Goal: Transaction & Acquisition: Purchase product/service

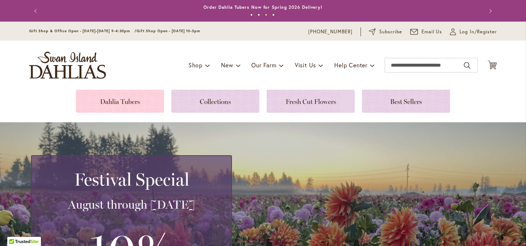
click at [159, 95] on link at bounding box center [120, 101] width 88 height 23
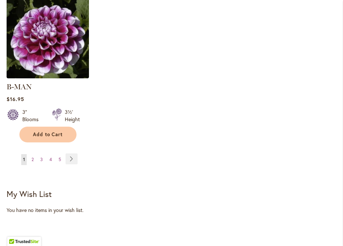
scroll to position [1085, 0]
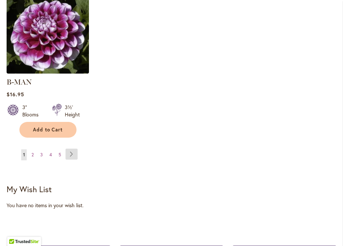
click at [71, 148] on link "Page Next" at bounding box center [71, 153] width 12 height 11
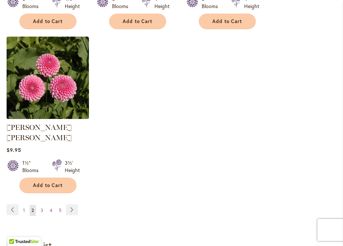
scroll to position [1035, 0]
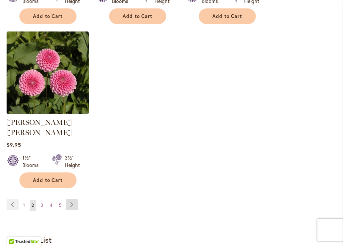
click at [72, 199] on link "Page Next" at bounding box center [72, 204] width 12 height 11
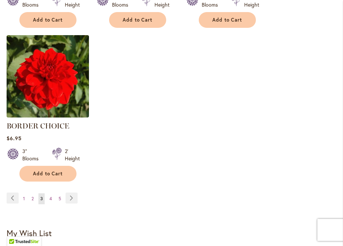
scroll to position [1042, 0]
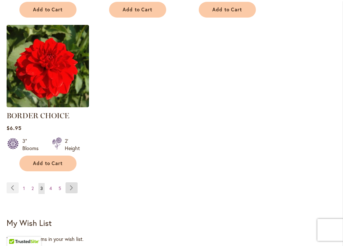
click at [73, 187] on link "Page Next" at bounding box center [71, 187] width 12 height 11
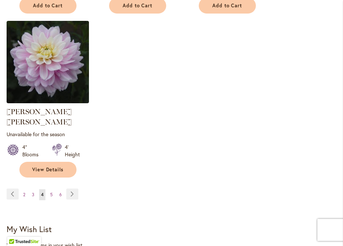
scroll to position [1068, 0]
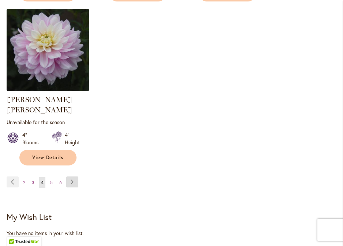
click at [73, 176] on link "Page Next" at bounding box center [72, 181] width 12 height 11
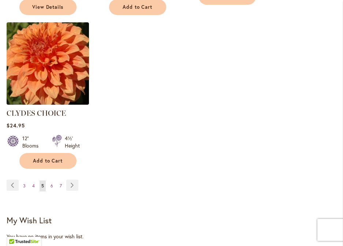
scroll to position [1065, 0]
click at [72, 179] on link "Page Next" at bounding box center [72, 184] width 12 height 11
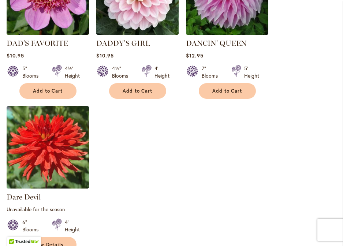
scroll to position [1019, 0]
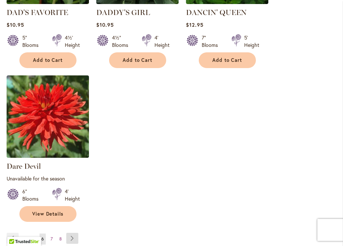
click at [72, 233] on link "Page Next" at bounding box center [72, 238] width 12 height 11
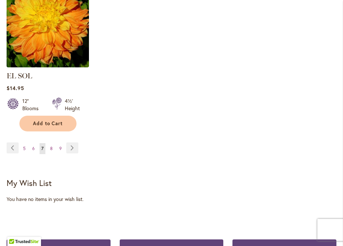
scroll to position [1111, 0]
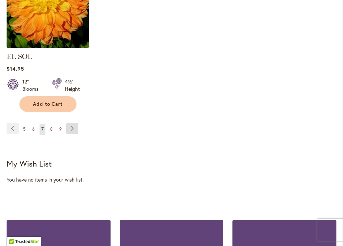
click at [72, 123] on link "Page Next" at bounding box center [72, 128] width 12 height 11
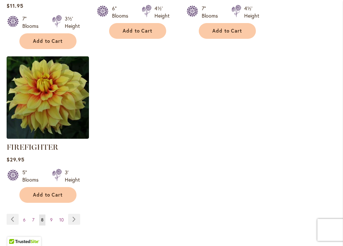
scroll to position [1092, 0]
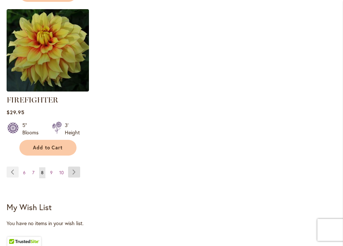
click at [70, 169] on link "Page Next" at bounding box center [74, 171] width 12 height 11
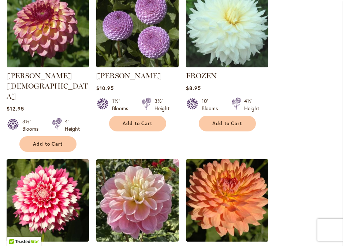
scroll to position [710, 0]
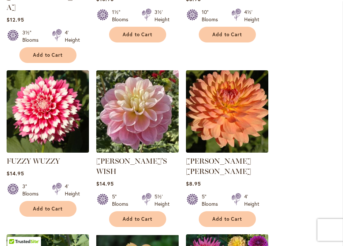
click at [299, 133] on ol "FIREPOT Rating: 98% 4 Reviews $17.95 3" Blooms 2' Height Add to Cart" at bounding box center [171, 71] width 329 height 965
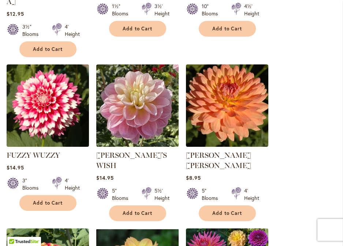
scroll to position [711, 0]
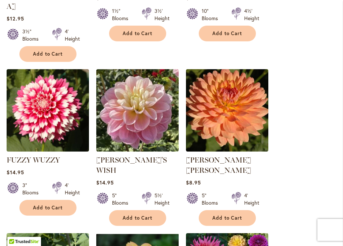
click at [319, 123] on ol "FIREPOT Rating: 98% 4 Reviews $17.95 3" Blooms 2' Height Add to Cart" at bounding box center [171, 70] width 329 height 965
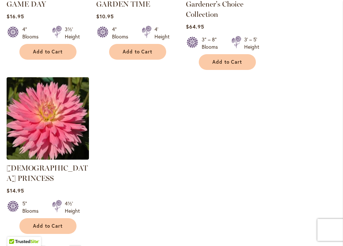
scroll to position [1032, 0]
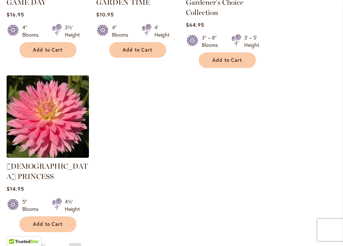
click at [71, 243] on link "Page Next" at bounding box center [75, 248] width 12 height 11
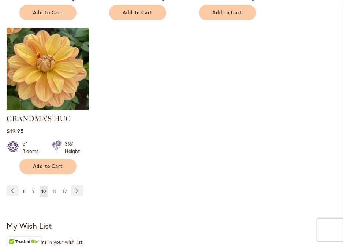
scroll to position [1107, 0]
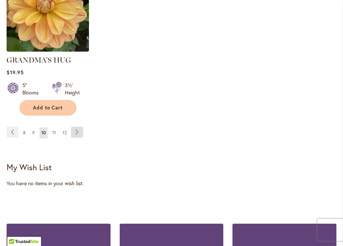
click at [76, 126] on link "Page Next" at bounding box center [77, 131] width 12 height 11
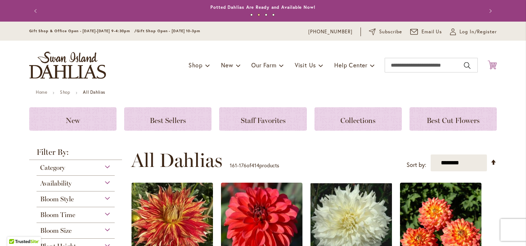
click at [342, 65] on icon "Cart .cls-1 { fill: #231f20; }" at bounding box center [492, 64] width 9 height 9
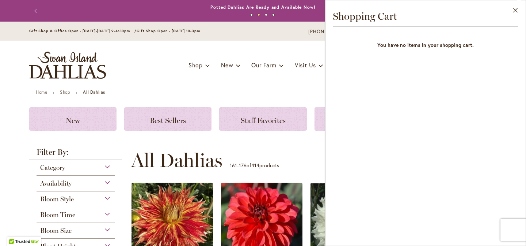
click at [273, 85] on div "Toggle Nav Shop Dahlia Tubers Collections Fresh Cut Dahlias Gardening Supplies …" at bounding box center [263, 65] width 483 height 49
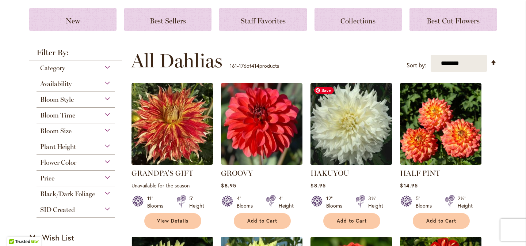
scroll to position [49, 0]
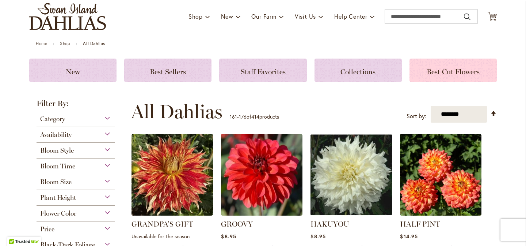
click at [342, 75] on div "Best Cut Flowers" at bounding box center [453, 69] width 87 height 23
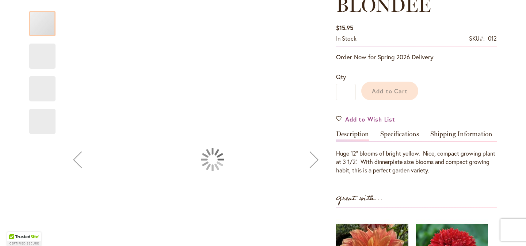
scroll to position [120, 0]
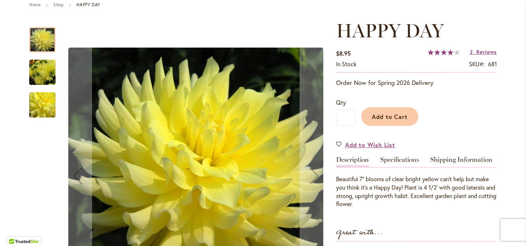
scroll to position [125, 0]
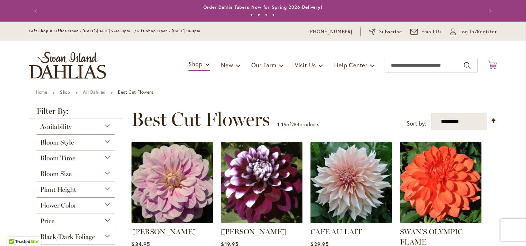
click at [490, 61] on icon "Cart .cls-1 { fill: #231f20; }" at bounding box center [492, 64] width 9 height 9
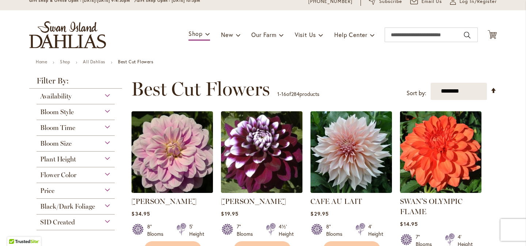
scroll to position [52, 0]
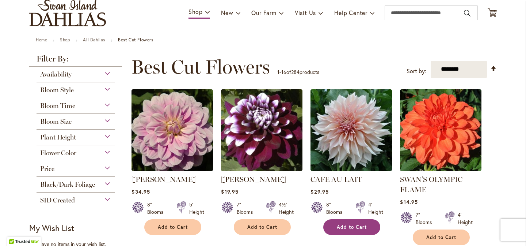
click at [370, 228] on button "Add to Cart" at bounding box center [352, 227] width 57 height 16
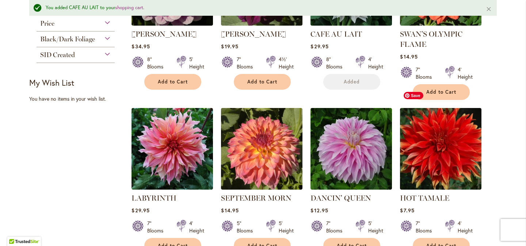
scroll to position [236, 0]
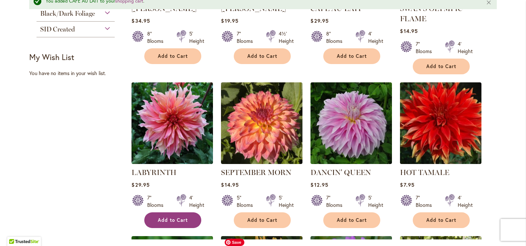
click at [196, 226] on button "Add to Cart" at bounding box center [172, 220] width 57 height 16
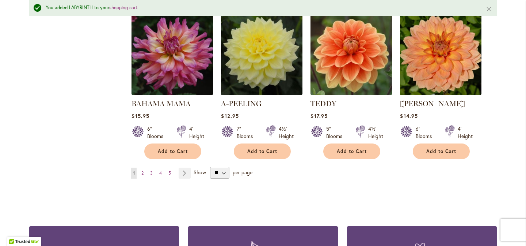
scroll to position [709, 0]
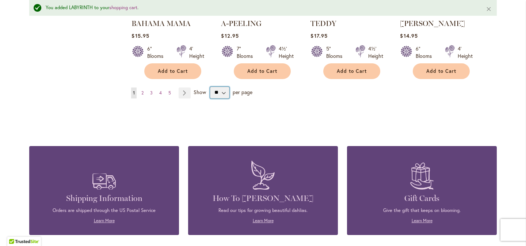
click at [219, 95] on select "** ** ** **" at bounding box center [219, 93] width 19 height 12
select select "**"
click at [210, 87] on select "** ** ** **" at bounding box center [219, 93] width 19 height 12
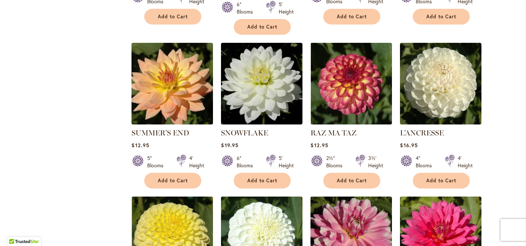
scroll to position [2177, 0]
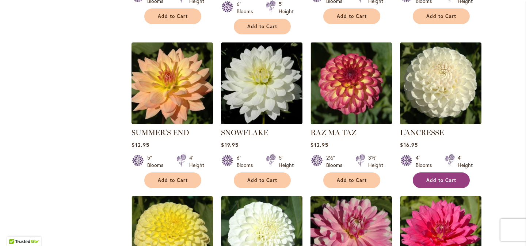
click at [462, 172] on button "Add to Cart" at bounding box center [441, 180] width 57 height 16
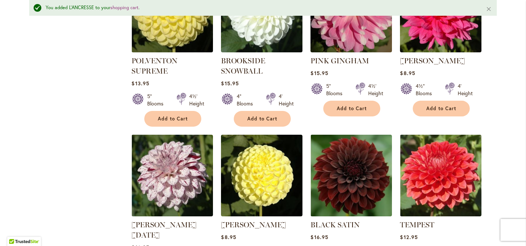
scroll to position [2503, 0]
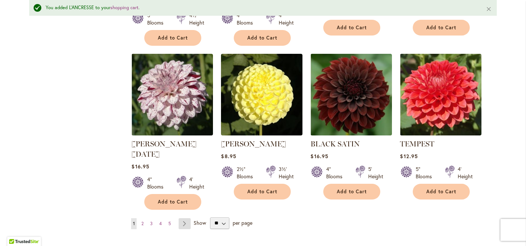
click at [185, 218] on link "Page Next" at bounding box center [185, 223] width 12 height 11
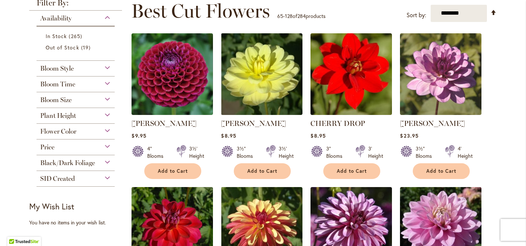
scroll to position [108, 0]
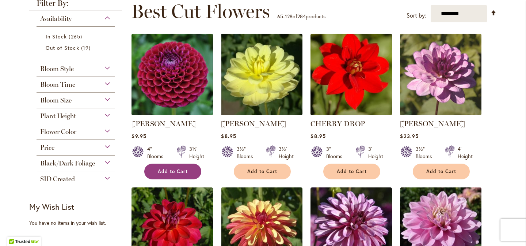
click at [197, 170] on button "Add to Cart" at bounding box center [172, 171] width 57 height 16
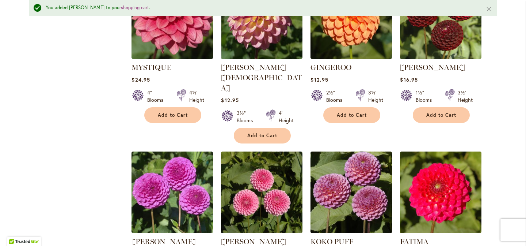
scroll to position [1013, 0]
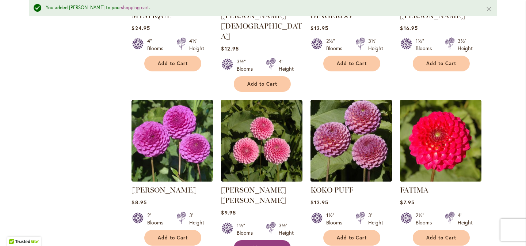
click at [287, 240] on button "Add to Cart" at bounding box center [262, 248] width 57 height 16
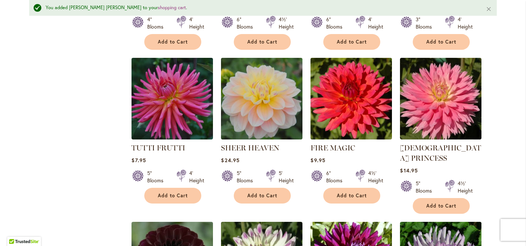
scroll to position [2416, 0]
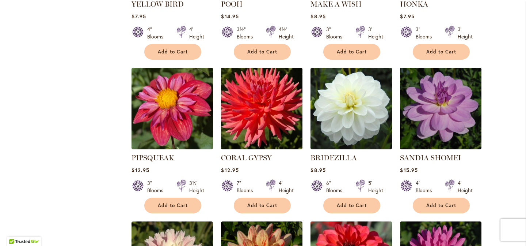
scroll to position [1349, 0]
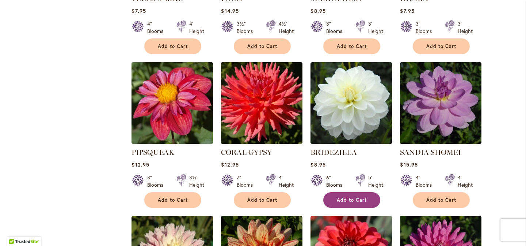
click at [374, 192] on button "Add to Cart" at bounding box center [352, 200] width 57 height 16
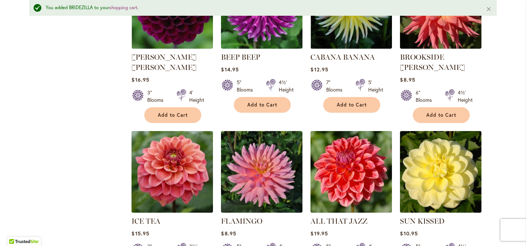
scroll to position [2221, 0]
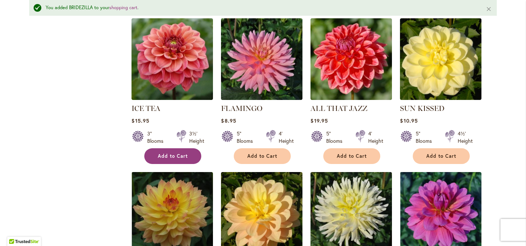
click at [195, 148] on button "Add to Cart" at bounding box center [172, 156] width 57 height 16
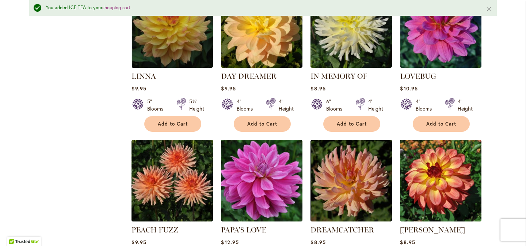
scroll to position [2441, 0]
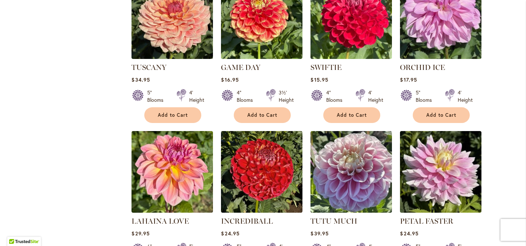
scroll to position [2495, 0]
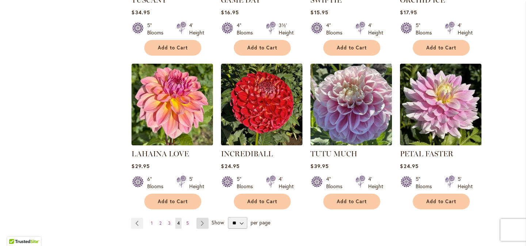
click at [205, 218] on link "Page Next" at bounding box center [203, 223] width 12 height 11
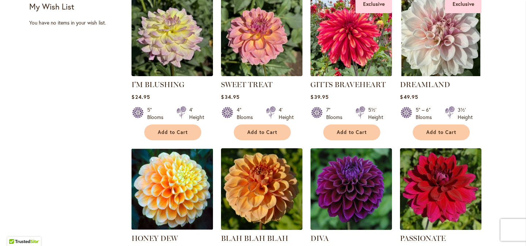
scroll to position [401, 0]
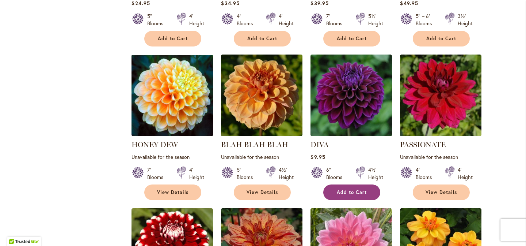
click at [379, 189] on button "Add to Cart" at bounding box center [352, 192] width 57 height 16
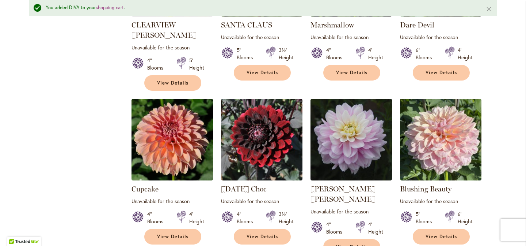
scroll to position [1012, 0]
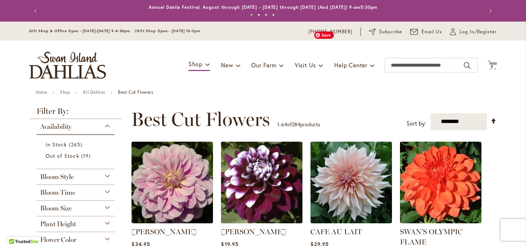
scroll to position [113, 0]
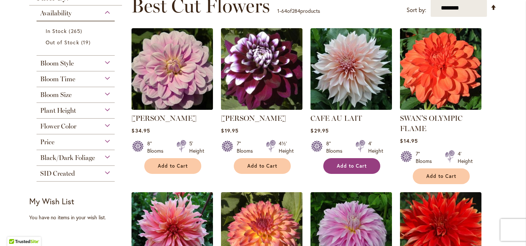
click at [377, 160] on button "Add to Cart" at bounding box center [352, 166] width 57 height 16
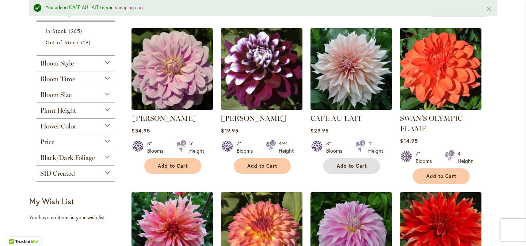
scroll to position [231, 0]
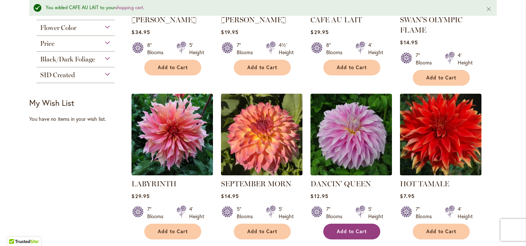
click at [377, 231] on button "Add to Cart" at bounding box center [352, 231] width 57 height 16
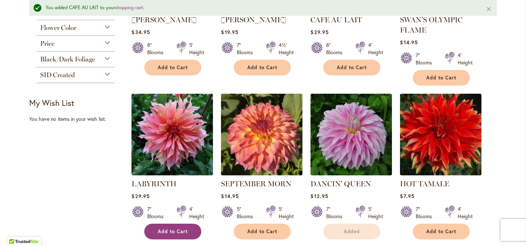
click at [196, 230] on button "Add to Cart" at bounding box center [172, 231] width 57 height 16
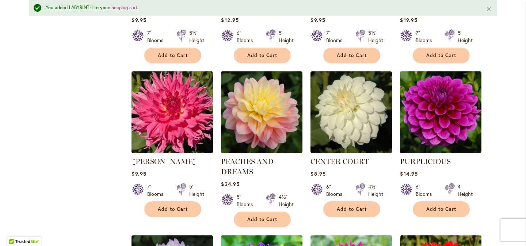
scroll to position [930, 0]
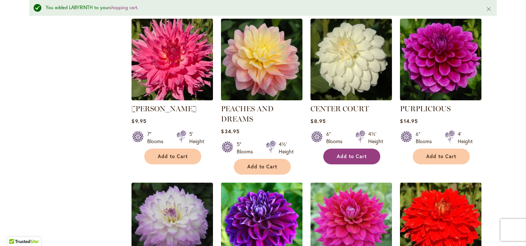
click at [380, 152] on button "Add to Cart" at bounding box center [352, 156] width 57 height 16
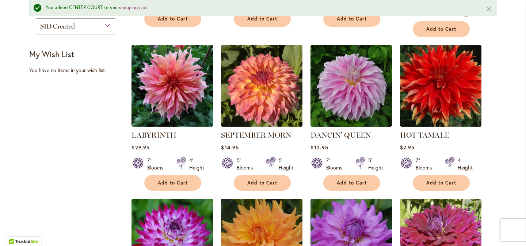
scroll to position [0, 0]
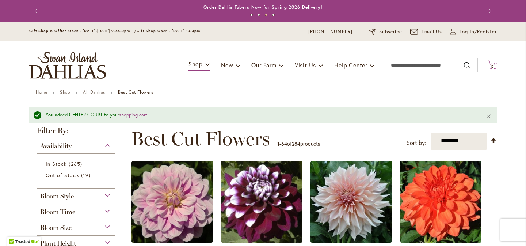
click at [493, 67] on span "12" at bounding box center [493, 66] width 4 height 5
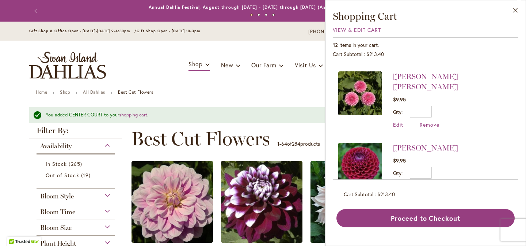
scroll to position [305, 0]
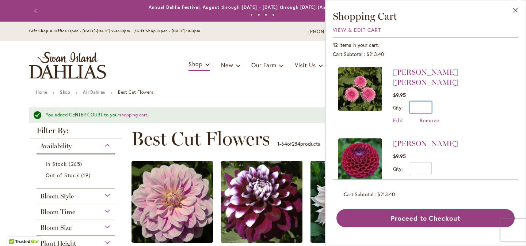
click at [426, 101] on input "*" at bounding box center [421, 107] width 22 height 12
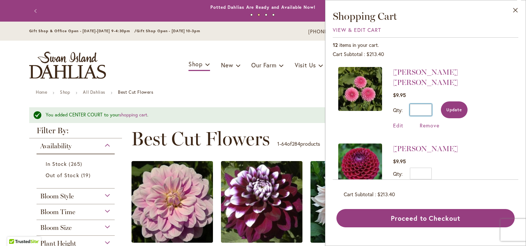
type input "*"
click at [466, 101] on button "Update" at bounding box center [454, 109] width 27 height 17
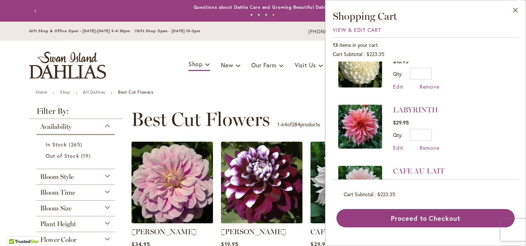
scroll to position [459, 0]
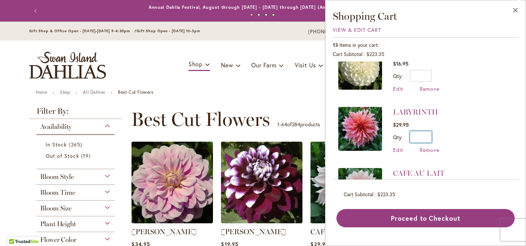
click at [426, 131] on input "*" at bounding box center [421, 137] width 22 height 12
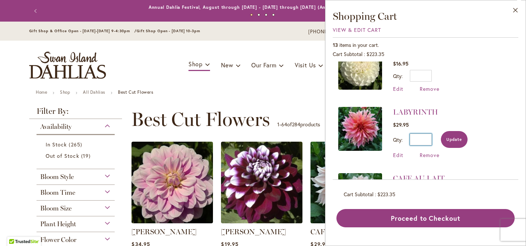
type input "*"
click at [465, 131] on button "Update" at bounding box center [454, 139] width 27 height 17
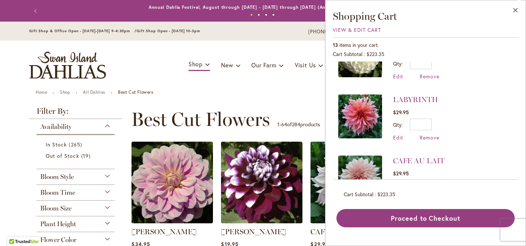
scroll to position [0, 0]
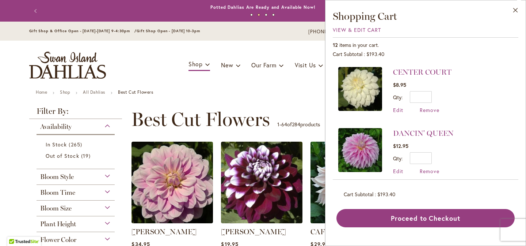
click at [299, 88] on div "Toggle Nav Shop Dahlia Tubers Collections Fresh Cut Dahlias Gardening Supplies …" at bounding box center [263, 65] width 483 height 49
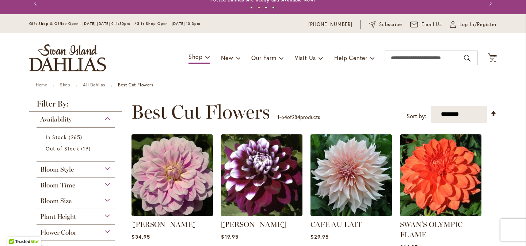
scroll to position [8, 0]
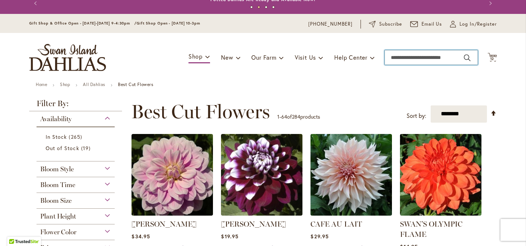
click at [448, 58] on input "Search" at bounding box center [431, 57] width 93 height 15
type input "**********"
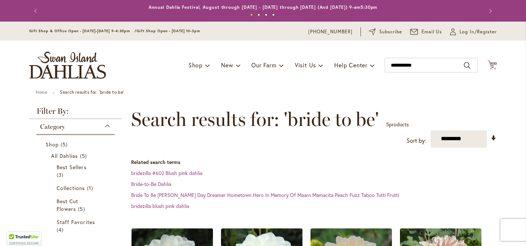
scroll to position [152, 0]
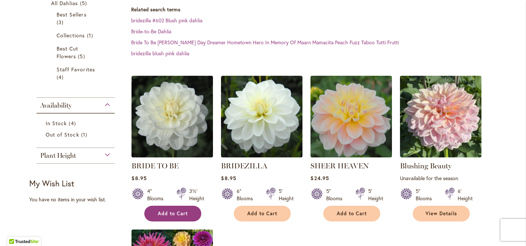
click at [195, 214] on button "Add to Cart" at bounding box center [172, 213] width 57 height 16
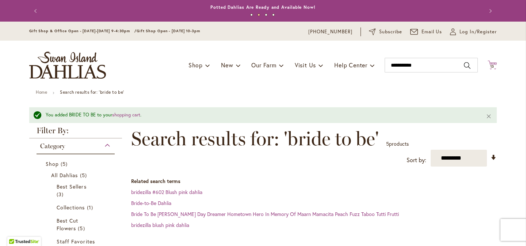
click at [495, 67] on span "13 13 items" at bounding box center [492, 67] width 7 height 4
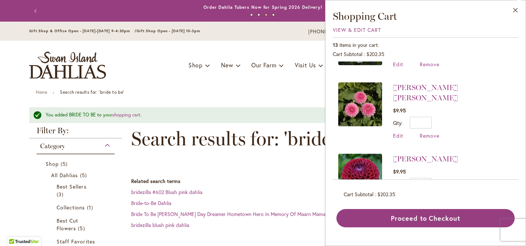
scroll to position [387, 0]
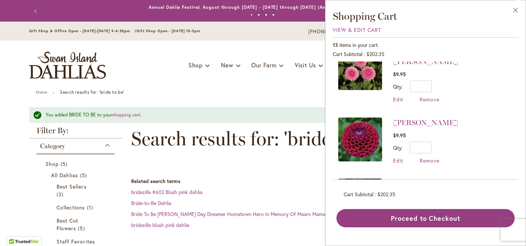
click at [515, 13] on button "Close" at bounding box center [516, 11] width 20 height 23
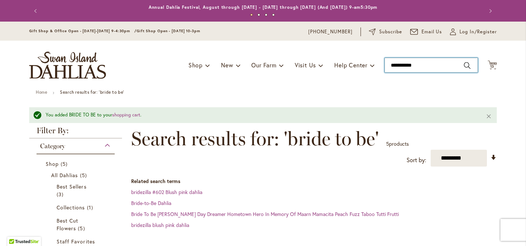
click at [436, 69] on input "**********" at bounding box center [431, 65] width 93 height 15
type input "*******"
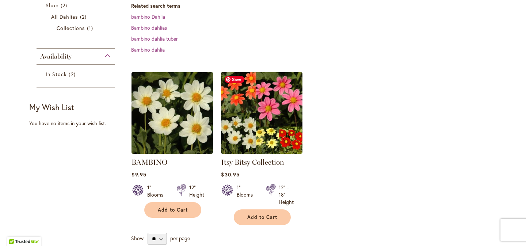
scroll to position [139, 0]
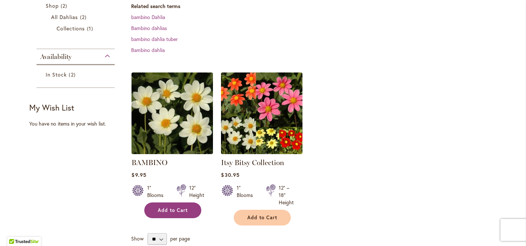
click at [200, 209] on button "Add to Cart" at bounding box center [172, 210] width 57 height 16
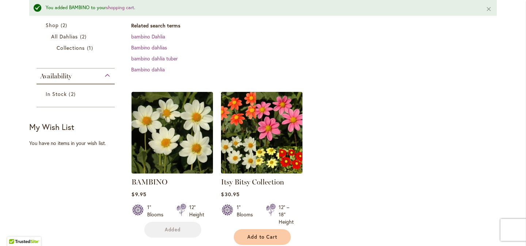
scroll to position [158, 0]
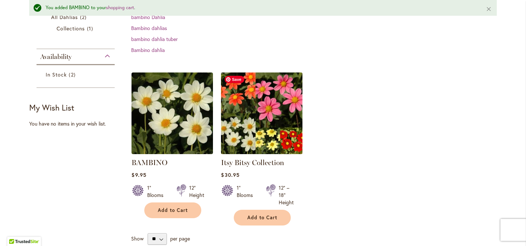
click at [280, 110] on img at bounding box center [262, 113] width 86 height 86
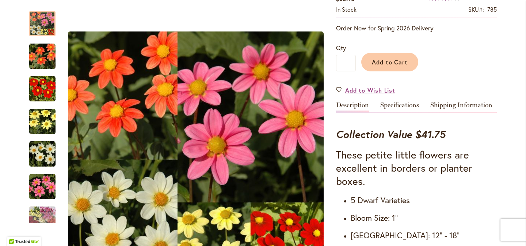
scroll to position [126, 0]
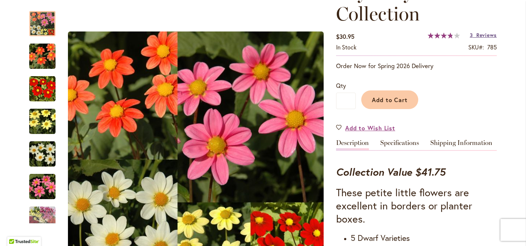
click at [493, 35] on span "Reviews" at bounding box center [487, 34] width 20 height 7
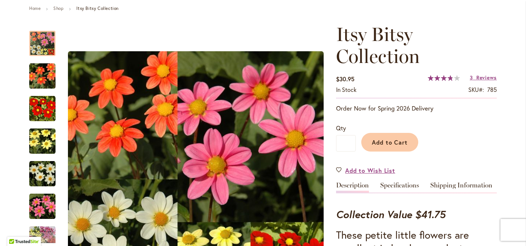
scroll to position [122, 0]
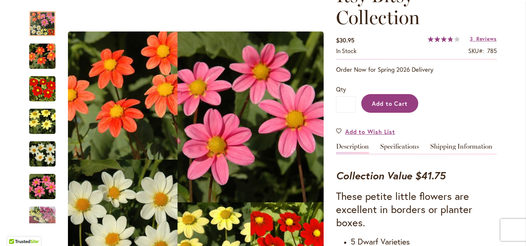
click at [415, 103] on button "Add to Cart" at bounding box center [390, 103] width 57 height 19
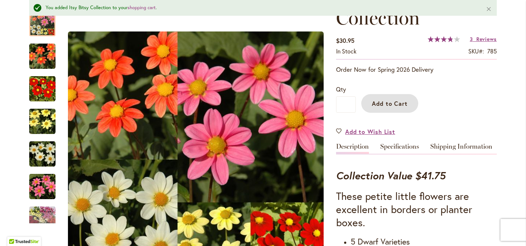
scroll to position [0, 0]
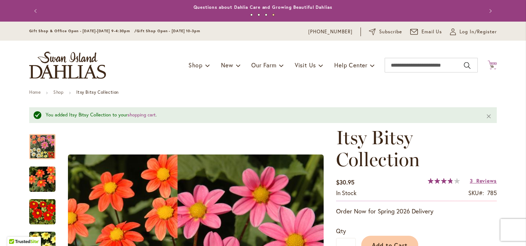
click at [491, 65] on span "16" at bounding box center [493, 66] width 4 height 5
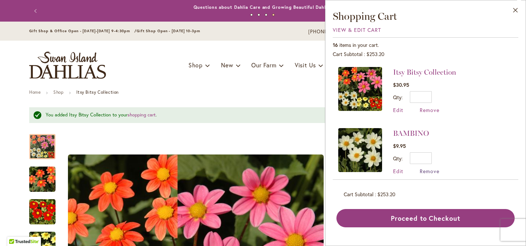
click at [431, 171] on span "Remove" at bounding box center [430, 170] width 20 height 7
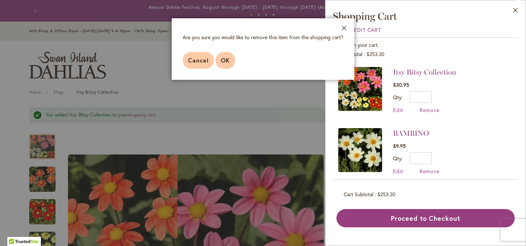
click at [222, 60] on span "OK" at bounding box center [225, 60] width 9 height 8
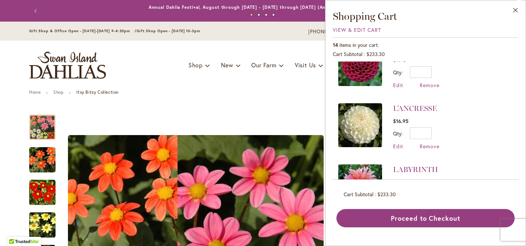
scroll to position [515, 0]
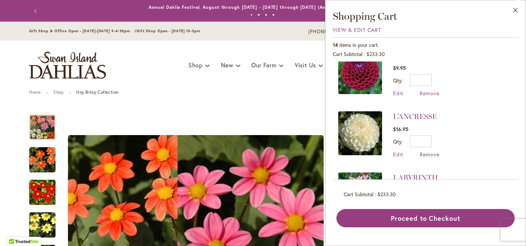
click at [436, 151] on span "Remove" at bounding box center [430, 154] width 20 height 7
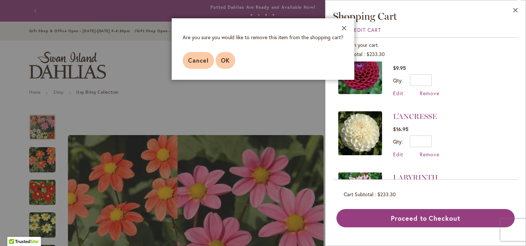
click at [229, 64] on button "OK" at bounding box center [226, 60] width 20 height 17
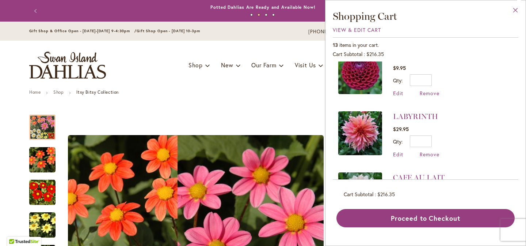
scroll to position [0, 0]
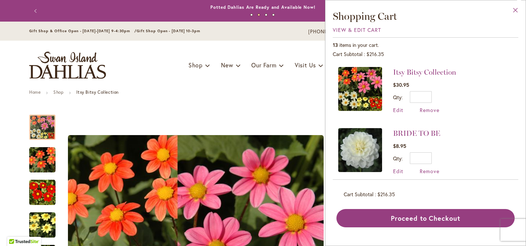
click at [518, 13] on button "Close" at bounding box center [516, 11] width 20 height 23
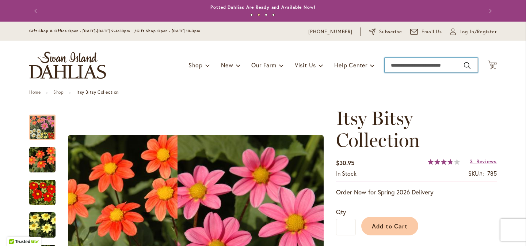
click at [457, 65] on input "Search" at bounding box center [431, 65] width 93 height 15
type input "*********"
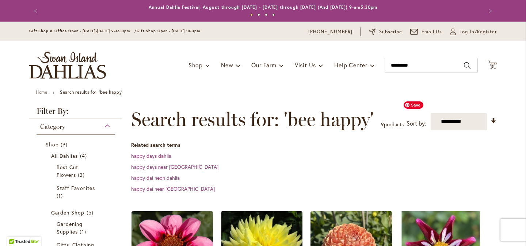
scroll to position [113, 0]
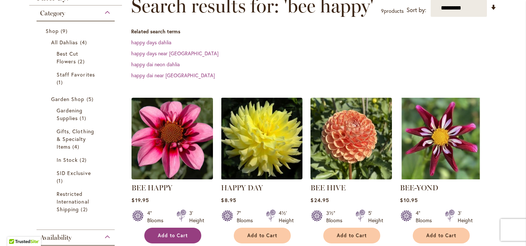
click at [198, 233] on button "Add to Cart" at bounding box center [172, 235] width 57 height 16
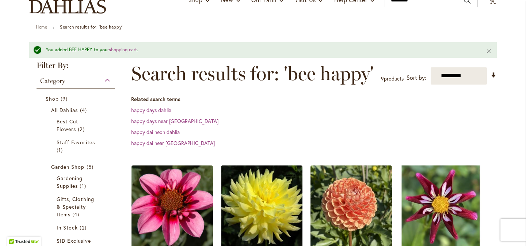
scroll to position [41, 0]
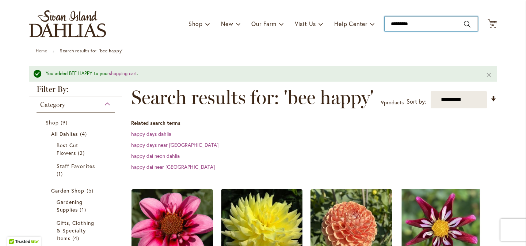
click at [428, 26] on input "*********" at bounding box center [431, 23] width 93 height 15
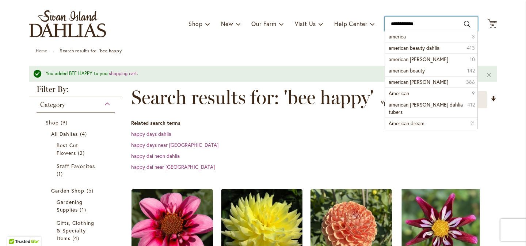
type input "**********"
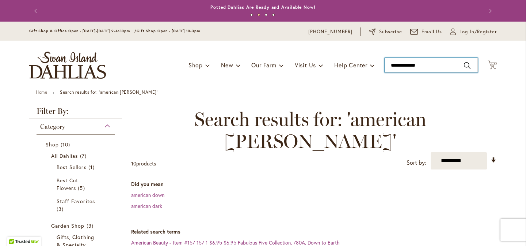
click at [449, 69] on input "**********" at bounding box center [431, 65] width 93 height 15
type input "********"
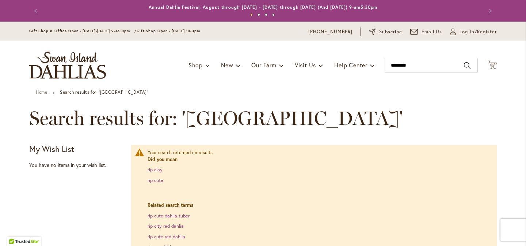
click at [419, 91] on ul "Home Search results for: '[GEOGRAPHIC_DATA]'" at bounding box center [263, 93] width 455 height 7
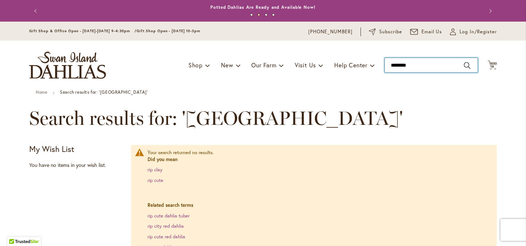
click at [443, 65] on input "********" at bounding box center [431, 65] width 93 height 15
type input "**********"
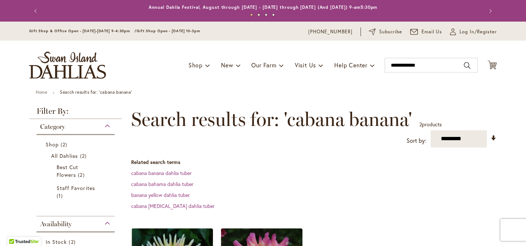
scroll to position [169, 0]
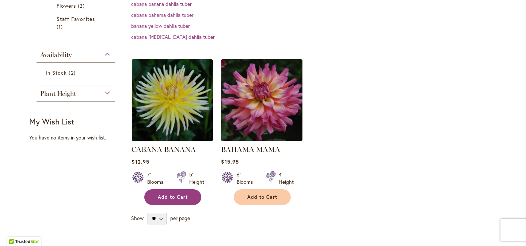
click at [199, 195] on button "Add to Cart" at bounding box center [172, 197] width 57 height 16
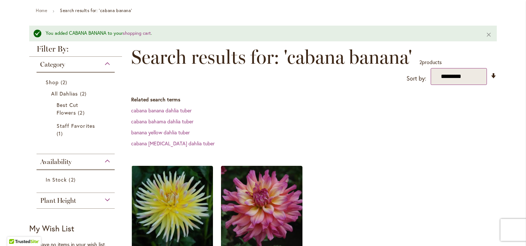
scroll to position [0, 0]
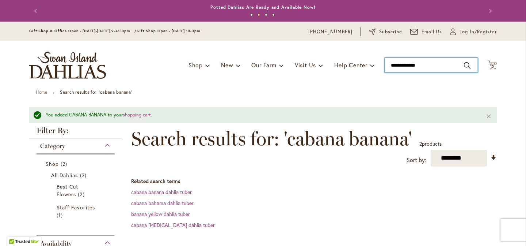
click at [446, 63] on input "**********" at bounding box center [431, 65] width 93 height 15
type input "**********"
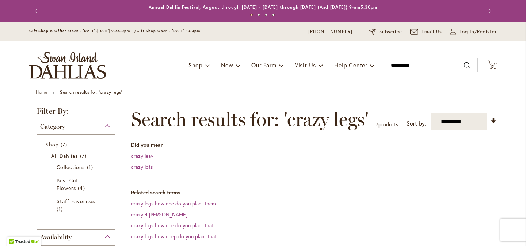
scroll to position [182, 0]
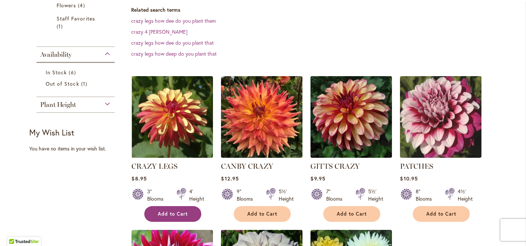
click at [195, 215] on button "Add to Cart" at bounding box center [172, 214] width 57 height 16
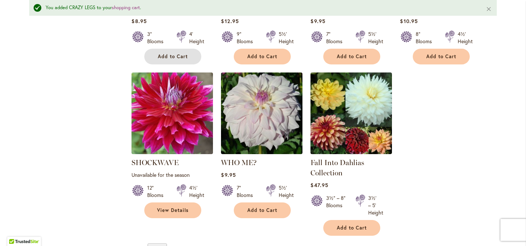
scroll to position [0, 0]
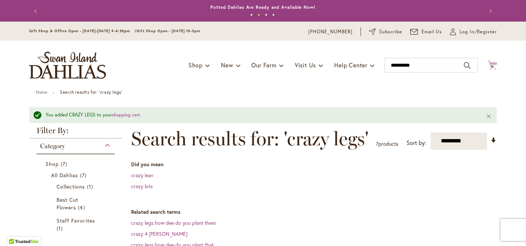
click at [494, 60] on icon "Cart .cls-1 { fill: #231f20; }" at bounding box center [492, 64] width 9 height 9
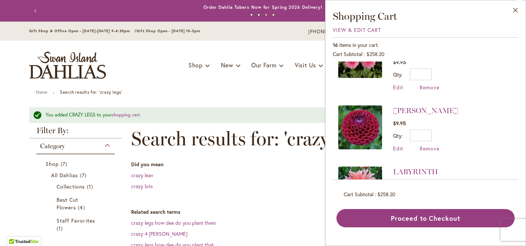
scroll to position [605, 0]
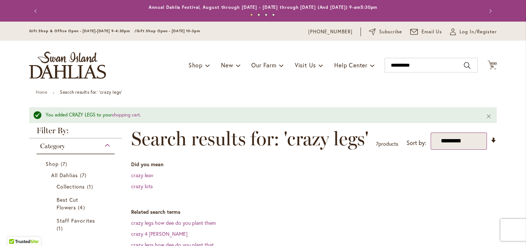
scroll to position [10, 0]
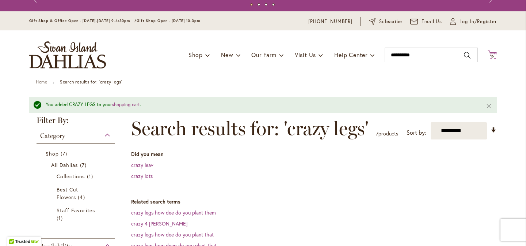
click at [491, 56] on span "16" at bounding box center [493, 56] width 4 height 5
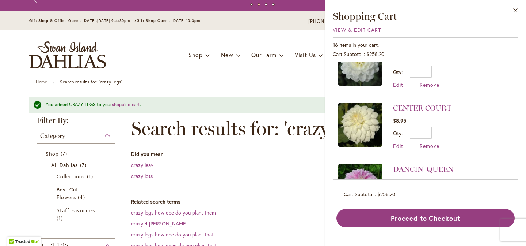
scroll to position [269, 0]
click at [424, 142] on span "Remove" at bounding box center [430, 145] width 20 height 7
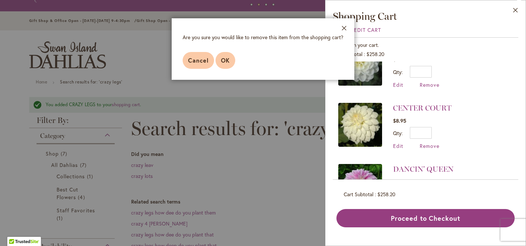
click at [223, 62] on span "OK" at bounding box center [225, 60] width 9 height 8
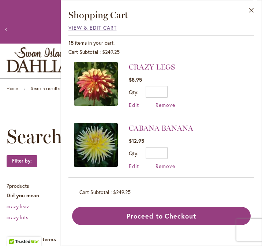
click at [95, 27] on span "View & Edit Cart" at bounding box center [92, 27] width 48 height 7
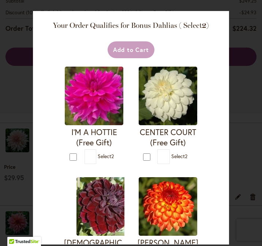
click at [256, 120] on div "Your Order Qualifies for Bonus Dahlias ( Select 2 ) Add to Cart I'M A HOTTIE (F…" at bounding box center [131, 123] width 262 height 246
click at [11, 137] on div "Your Order Qualifies for Bonus Dahlias ( Select 2 ) Add to Cart I'M A HOTTIE (F…" at bounding box center [131, 123] width 262 height 246
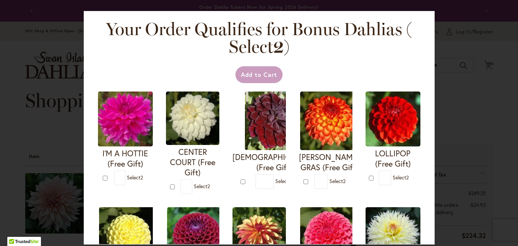
click at [261, 160] on div "Your Order Qualifies for Bonus Dahlias ( Select 2 ) Add to Cart I'M A HOTTIE (F…" at bounding box center [259, 123] width 518 height 246
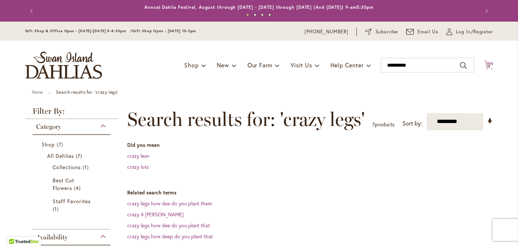
click at [489, 64] on icon "Cart .cls-1 { fill: #231f20; }" at bounding box center [488, 64] width 9 height 9
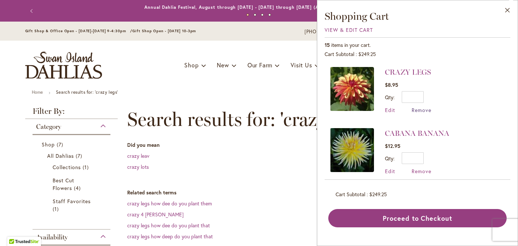
click at [416, 110] on span "Remove" at bounding box center [422, 109] width 20 height 7
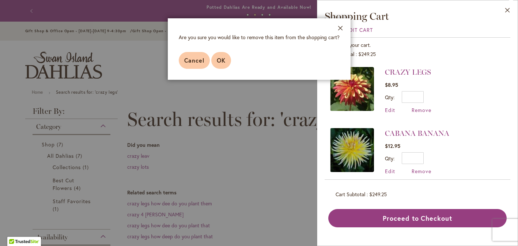
click at [223, 63] on span "OK" at bounding box center [221, 60] width 9 height 8
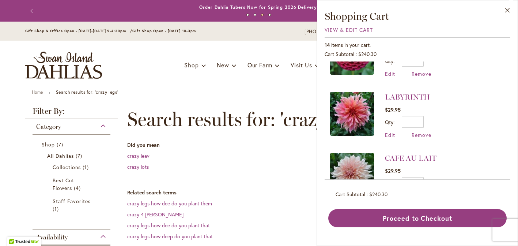
scroll to position [612, 0]
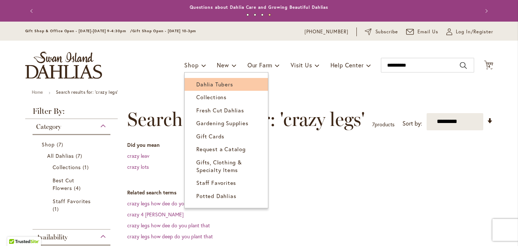
click at [203, 80] on span "Dahlia Tubers" at bounding box center [214, 83] width 37 height 7
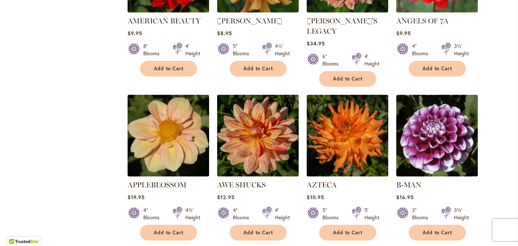
scroll to position [660, 0]
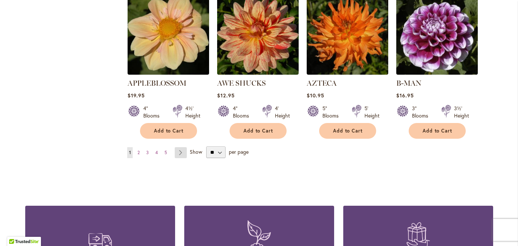
click at [182, 147] on link "Page Next" at bounding box center [181, 152] width 12 height 11
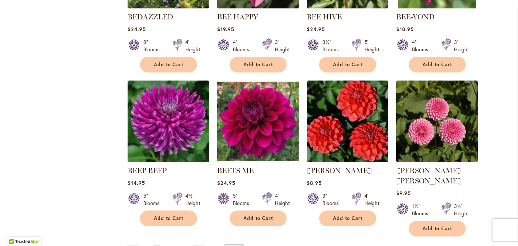
scroll to position [603, 0]
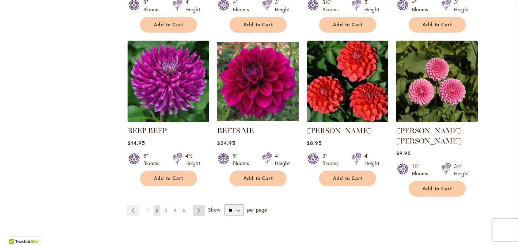
click at [199, 205] on link "Page Next" at bounding box center [199, 210] width 12 height 11
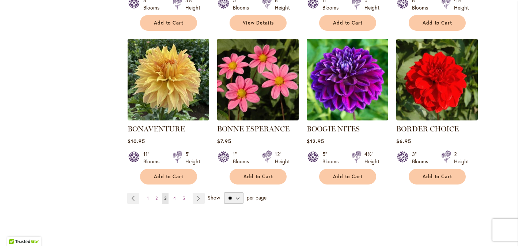
scroll to position [703, 0]
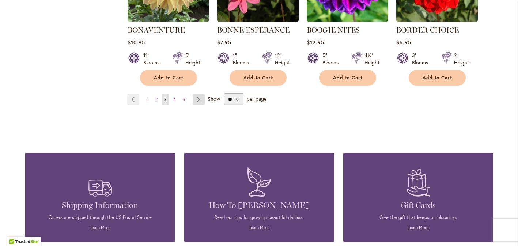
click at [199, 99] on link "Page Next" at bounding box center [199, 99] width 12 height 11
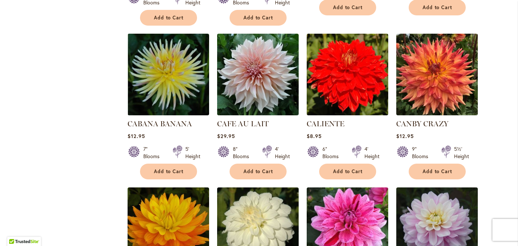
scroll to position [607, 0]
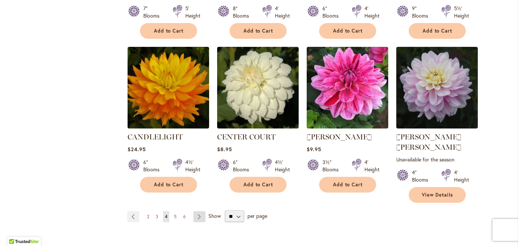
click at [201, 211] on link "Page Next" at bounding box center [199, 216] width 12 height 11
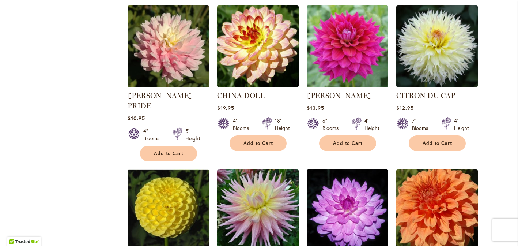
scroll to position [578, 0]
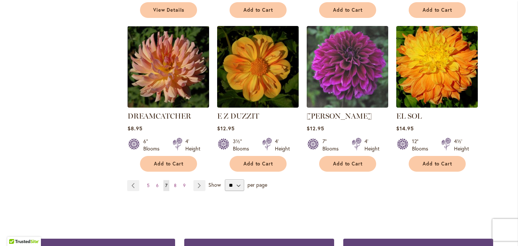
scroll to position [723, 0]
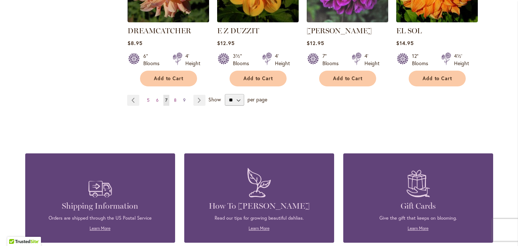
click at [185, 95] on link "Page 9" at bounding box center [184, 100] width 6 height 11
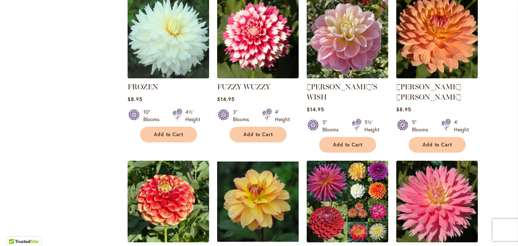
scroll to position [628, 0]
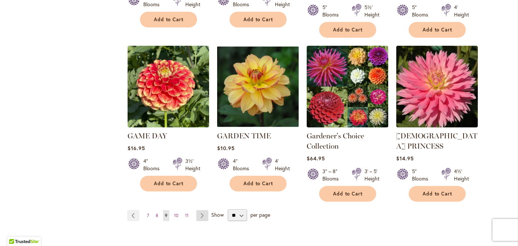
click at [202, 210] on link "Page Next" at bounding box center [202, 215] width 12 height 11
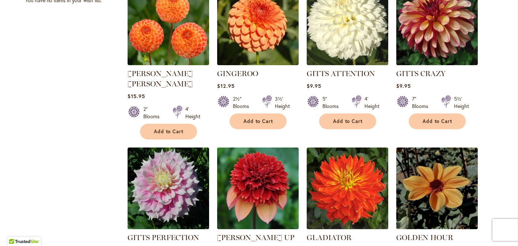
scroll to position [429, 0]
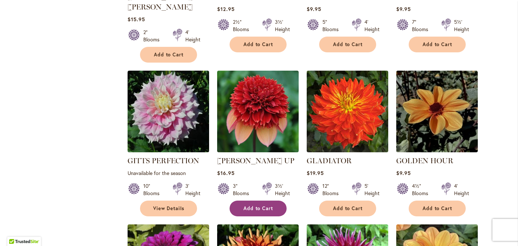
click at [284, 200] on button "Add to Cart" at bounding box center [258, 208] width 57 height 16
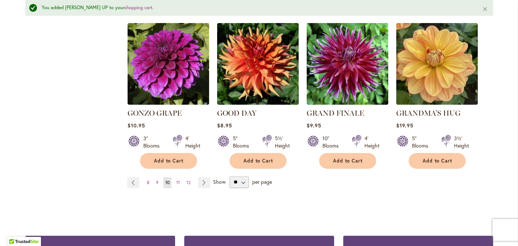
scroll to position [695, 0]
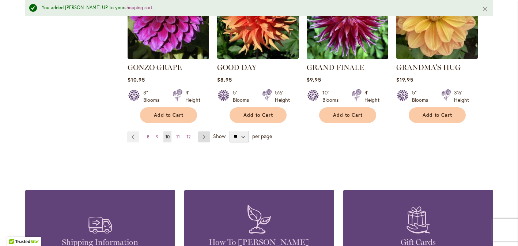
click at [205, 131] on link "Page Next" at bounding box center [204, 136] width 12 height 11
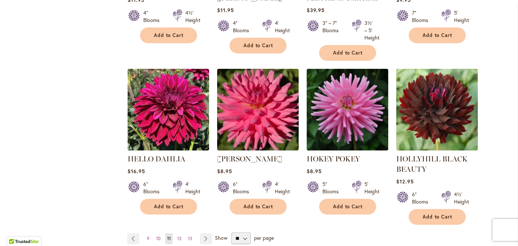
scroll to position [662, 0]
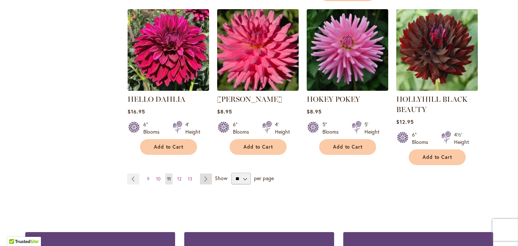
click at [207, 179] on link "Page Next" at bounding box center [206, 178] width 12 height 11
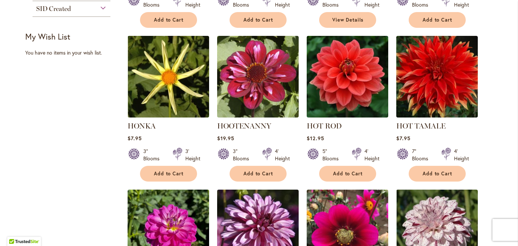
scroll to position [409, 0]
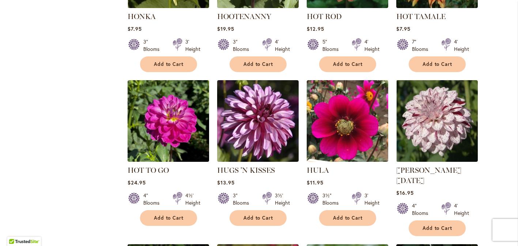
click at [78, 167] on div "Filter by: Filter By: Category Best Sellers 32 items New 3 items New & Exclusiv…" at bounding box center [259, 87] width 468 height 696
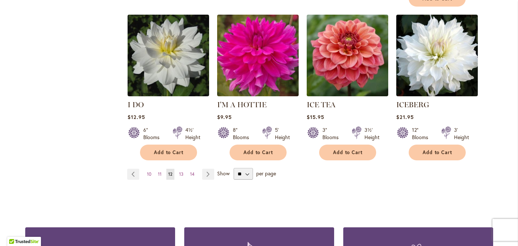
scroll to position [706, 0]
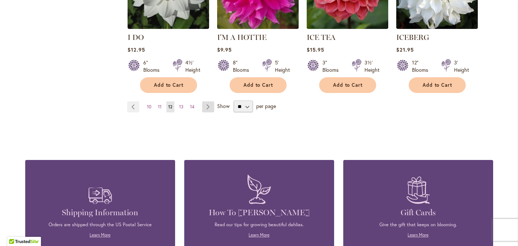
click at [209, 101] on link "Page Next" at bounding box center [208, 106] width 12 height 11
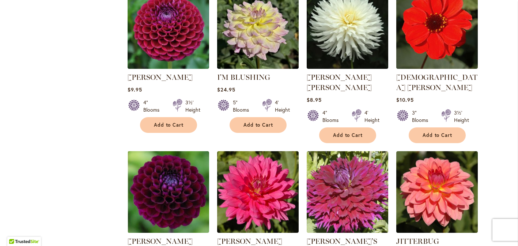
scroll to position [615, 0]
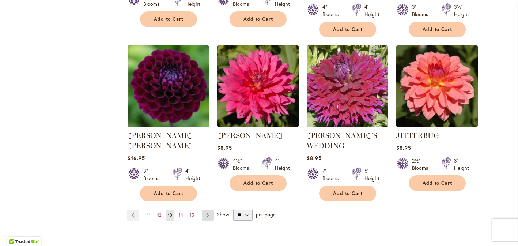
click at [207, 209] on link "Page Next" at bounding box center [208, 214] width 12 height 11
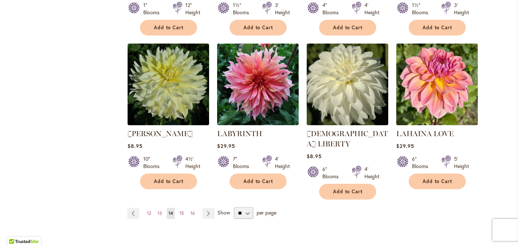
scroll to position [648, 0]
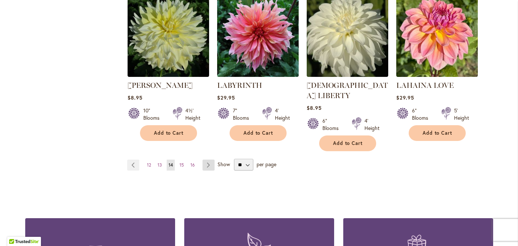
click at [208, 159] on link "Page Next" at bounding box center [209, 164] width 12 height 11
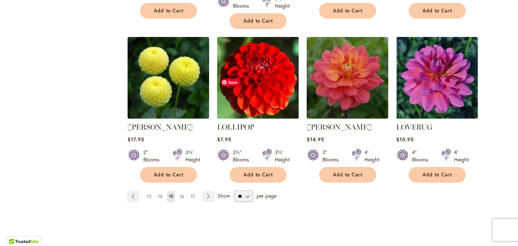
scroll to position [651, 0]
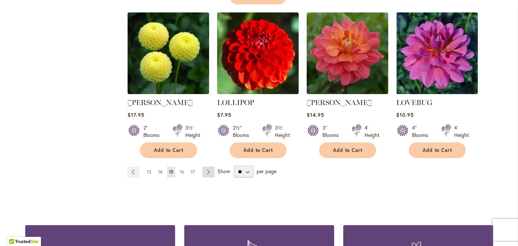
click at [206, 166] on link "Page Next" at bounding box center [209, 171] width 12 height 11
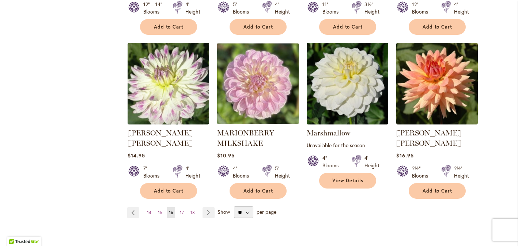
scroll to position [649, 0]
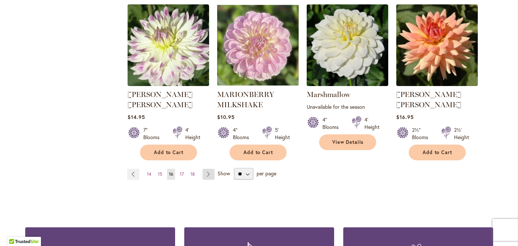
click at [205, 169] on link "Page Next" at bounding box center [209, 174] width 12 height 11
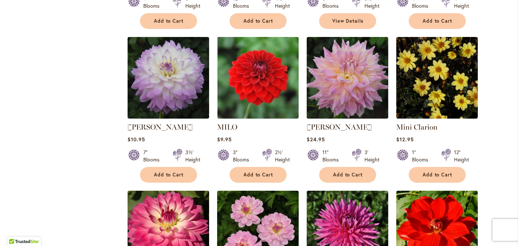
scroll to position [580, 0]
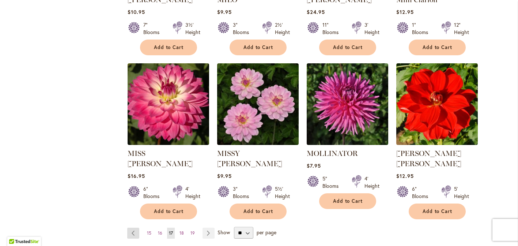
click at [136, 227] on link "Page Previous" at bounding box center [133, 232] width 12 height 11
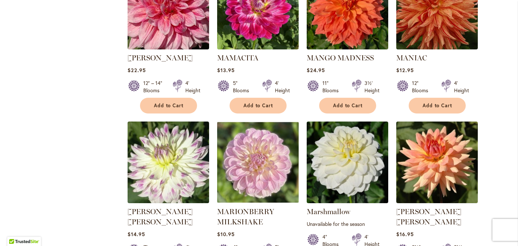
scroll to position [613, 0]
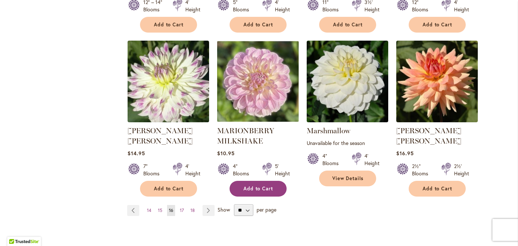
click at [283, 181] on button "Add to Cart" at bounding box center [258, 189] width 57 height 16
click at [213, 205] on link "Page Next" at bounding box center [209, 210] width 12 height 11
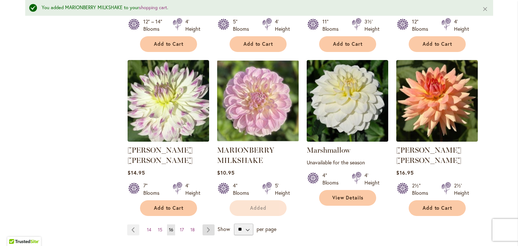
scroll to position [632, 0]
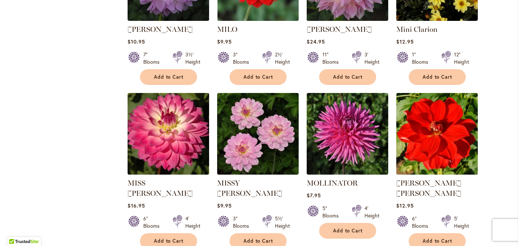
scroll to position [647, 0]
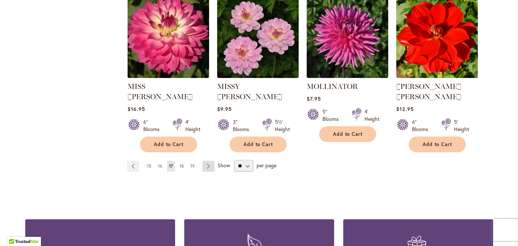
click at [211, 160] on link "Page Next" at bounding box center [209, 165] width 12 height 11
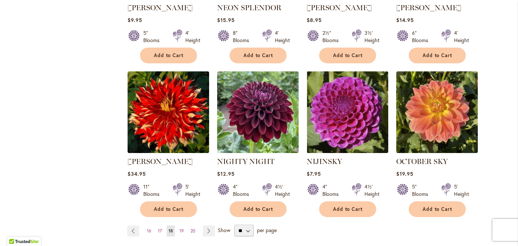
scroll to position [651, 0]
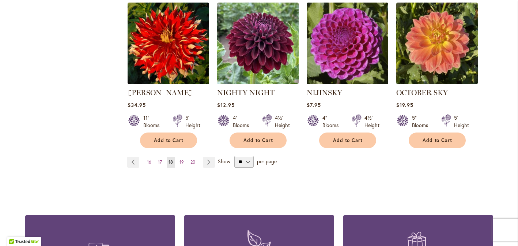
click at [215, 156] on ul "Page Previous Page 16 Page 17 You're currently reading page 18 Page 19 Page 20 …" at bounding box center [172, 161] width 91 height 11
click at [214, 156] on link "Page Next" at bounding box center [209, 161] width 12 height 11
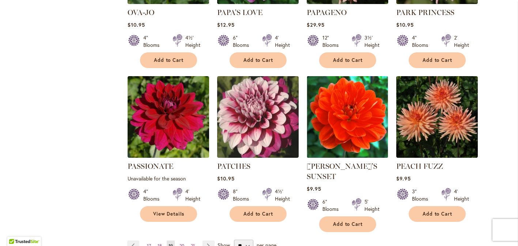
scroll to position [609, 0]
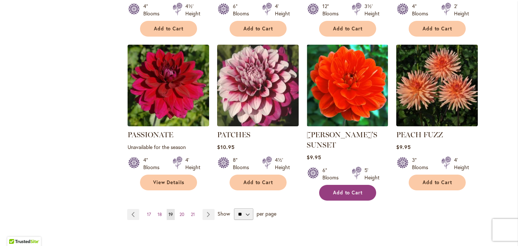
click at [372, 185] on button "Add to Cart" at bounding box center [347, 193] width 57 height 16
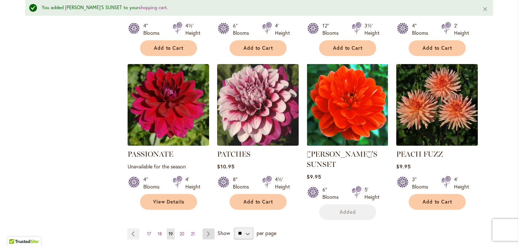
scroll to position [628, 0]
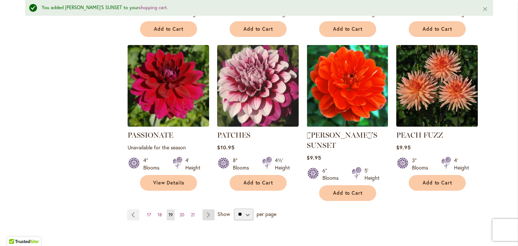
click at [212, 209] on link "Page Next" at bounding box center [209, 214] width 12 height 11
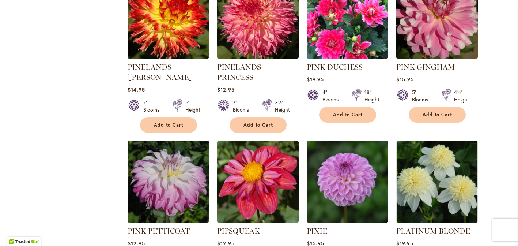
scroll to position [568, 0]
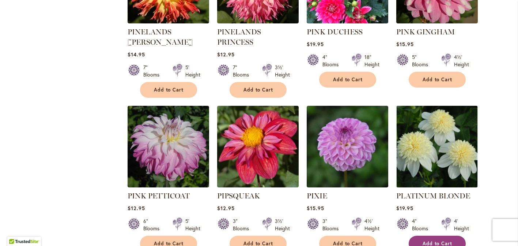
click at [460, 235] on button "Add to Cart" at bounding box center [437, 243] width 57 height 16
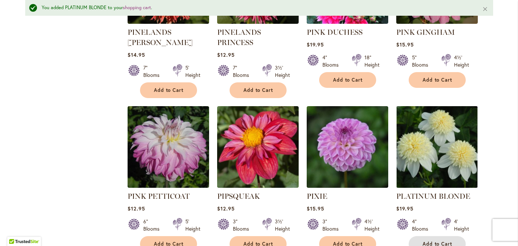
scroll to position [664, 0]
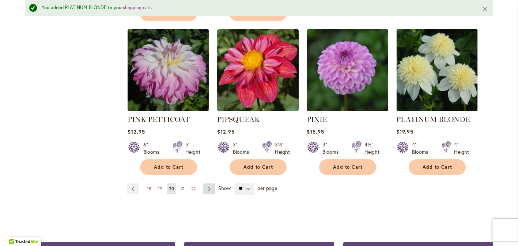
click at [212, 183] on link "Page Next" at bounding box center [209, 188] width 12 height 11
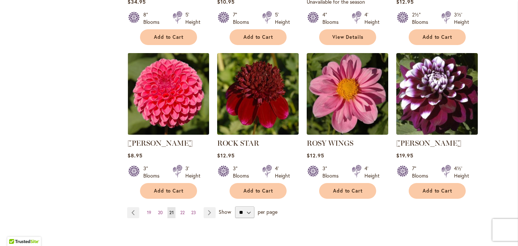
scroll to position [601, 0]
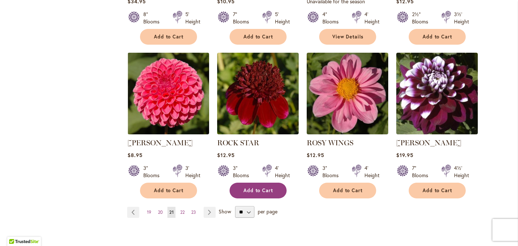
click at [280, 195] on button "Add to Cart" at bounding box center [258, 190] width 57 height 16
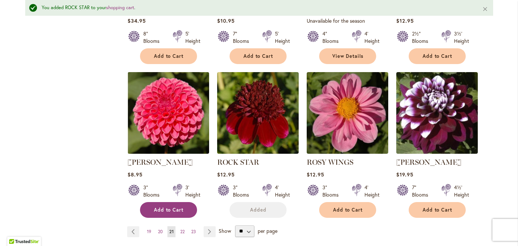
scroll to position [620, 0]
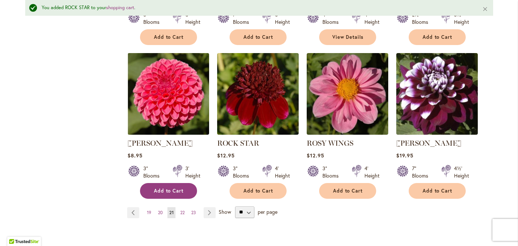
click at [188, 189] on button "Add to Cart" at bounding box center [168, 191] width 57 height 16
click at [213, 212] on link "Page Next" at bounding box center [210, 212] width 12 height 11
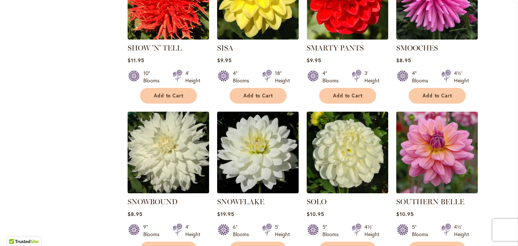
scroll to position [578, 0]
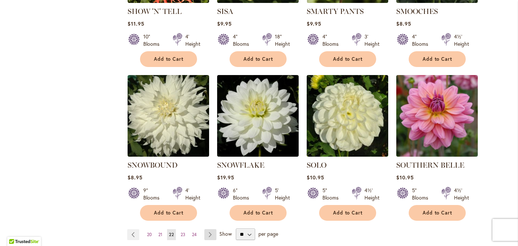
click at [213, 229] on link "Page Next" at bounding box center [210, 234] width 12 height 11
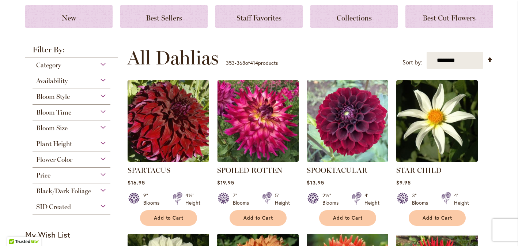
scroll to position [133, 0]
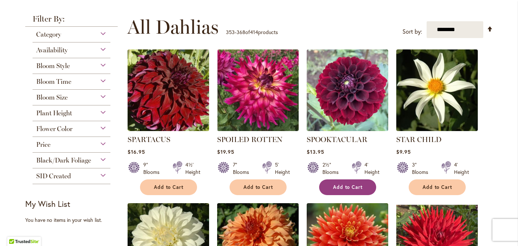
click at [371, 186] on button "Add to Cart" at bounding box center [347, 187] width 57 height 16
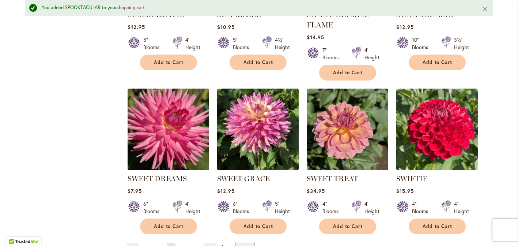
scroll to position [629, 0]
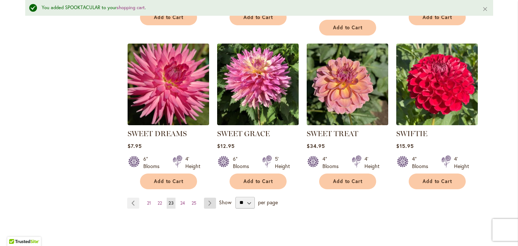
click at [211, 202] on link "Page Next" at bounding box center [210, 202] width 12 height 11
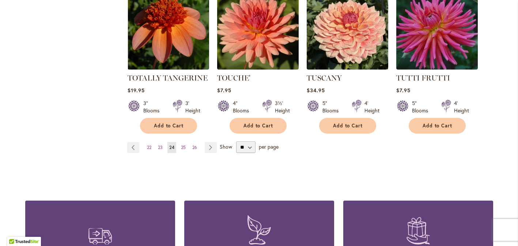
scroll to position [641, 0]
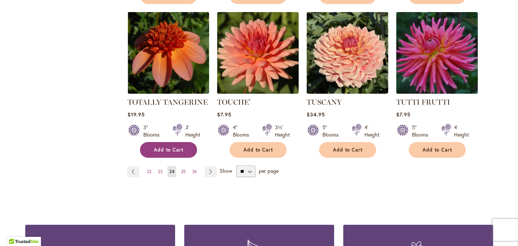
click at [189, 142] on button "Add to Cart" at bounding box center [168, 150] width 57 height 16
click at [189, 142] on form "Adding..." at bounding box center [168, 150] width 57 height 16
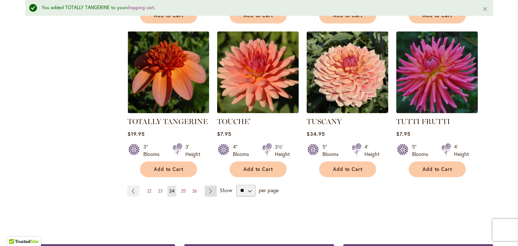
scroll to position [660, 0]
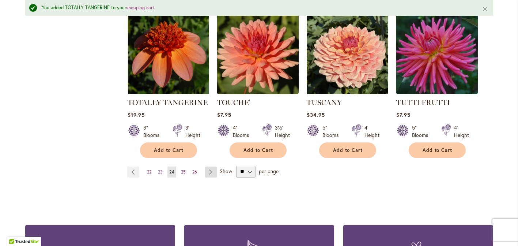
click at [208, 166] on link "Page Next" at bounding box center [211, 171] width 12 height 11
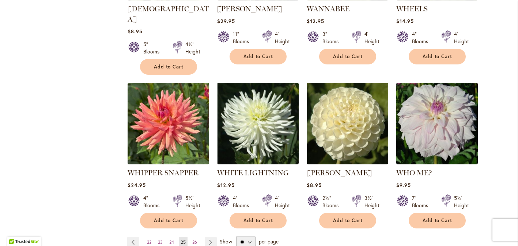
scroll to position [654, 0]
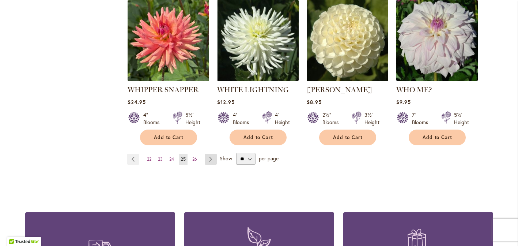
click at [215, 154] on link "Page Next" at bounding box center [211, 159] width 12 height 11
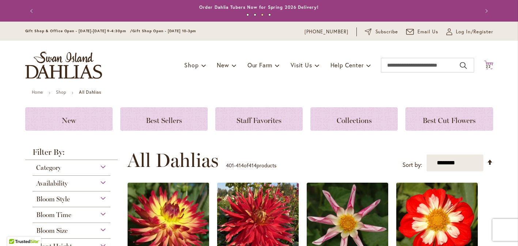
click at [486, 64] on span "22" at bounding box center [488, 66] width 5 height 5
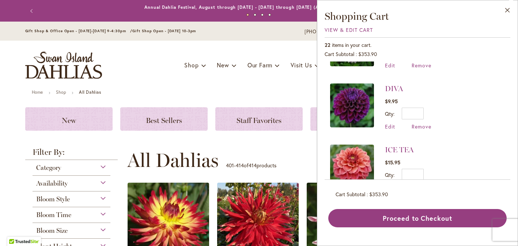
scroll to position [718, 0]
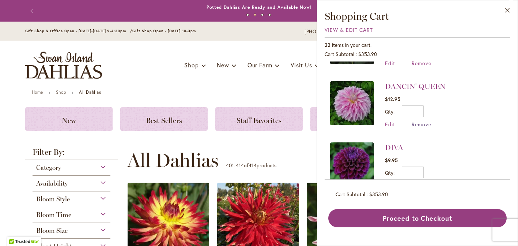
click at [422, 121] on span "Remove" at bounding box center [422, 124] width 20 height 7
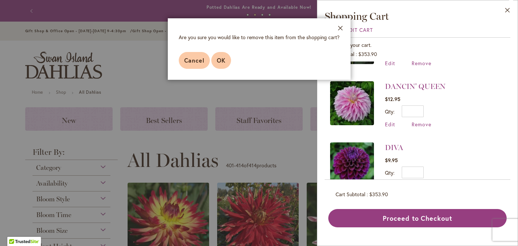
click at [226, 58] on button "OK" at bounding box center [221, 60] width 20 height 17
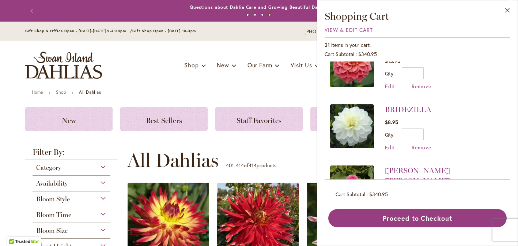
scroll to position [787, 0]
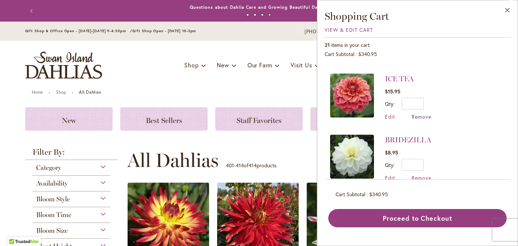
click at [419, 113] on span "Remove" at bounding box center [422, 116] width 20 height 7
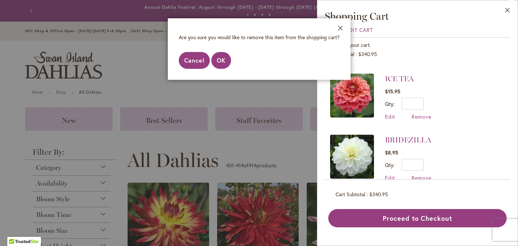
click at [202, 62] on span "Cancel" at bounding box center [194, 60] width 20 height 8
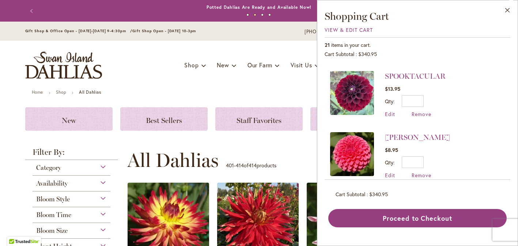
scroll to position [93, 0]
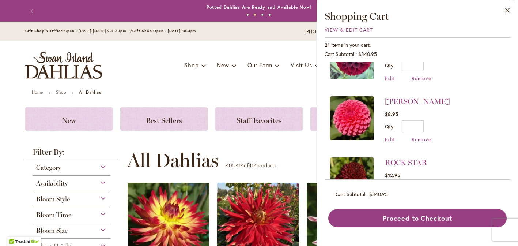
click at [432, 138] on div "Edit Remove" at bounding box center [417, 139] width 65 height 7
click at [426, 137] on span "Remove" at bounding box center [422, 139] width 20 height 7
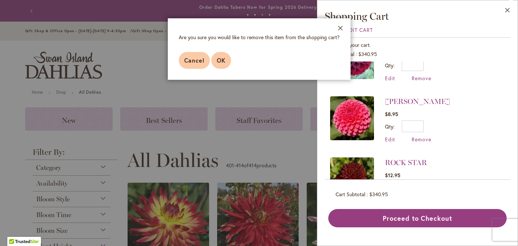
click at [217, 64] on span "OK" at bounding box center [221, 60] width 9 height 8
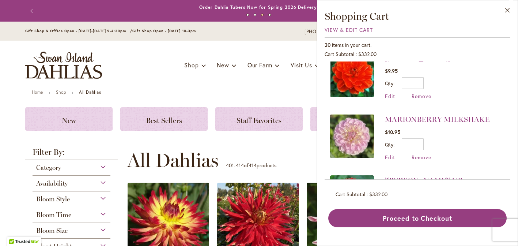
scroll to position [0, 0]
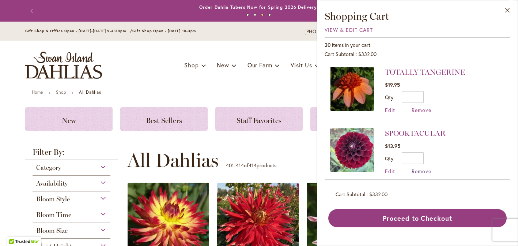
click at [419, 168] on span "Remove" at bounding box center [422, 170] width 20 height 7
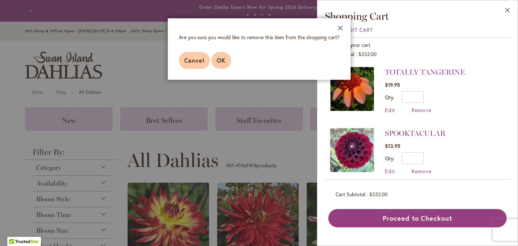
click at [218, 61] on span "OK" at bounding box center [221, 60] width 9 height 8
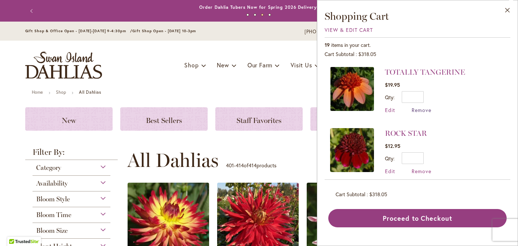
click at [420, 112] on span "Remove" at bounding box center [422, 109] width 20 height 7
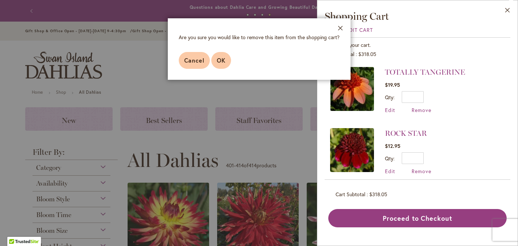
click at [230, 64] on button "OK" at bounding box center [221, 60] width 20 height 17
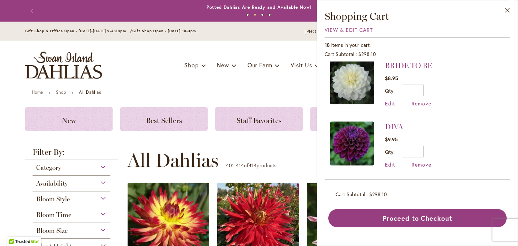
scroll to position [541, 0]
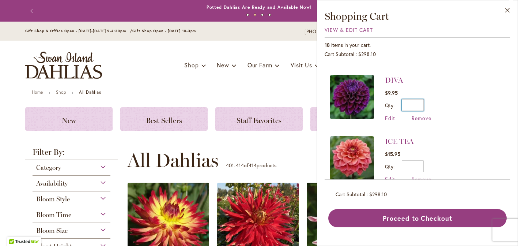
click at [420, 101] on input "*" at bounding box center [413, 105] width 22 height 12
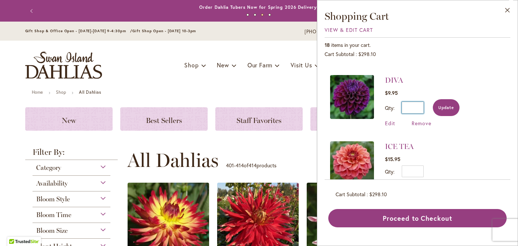
type input "*"
click at [435, 102] on button "Update" at bounding box center [446, 107] width 27 height 17
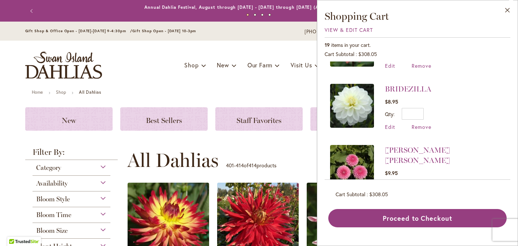
scroll to position [654, 0]
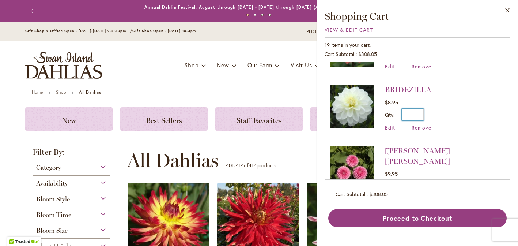
click at [421, 110] on input "*" at bounding box center [413, 115] width 22 height 12
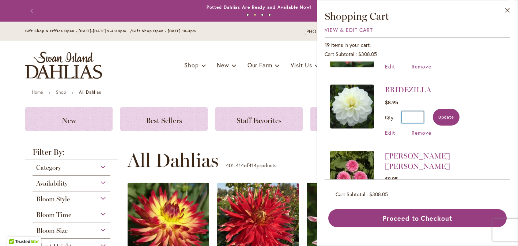
type input "*"
click at [457, 111] on button "Update" at bounding box center [446, 117] width 27 height 17
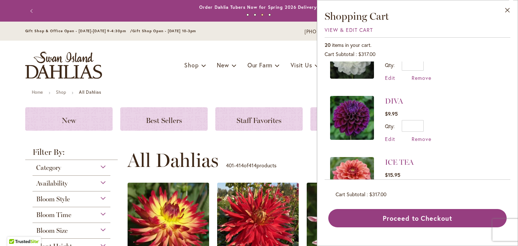
scroll to position [523, 0]
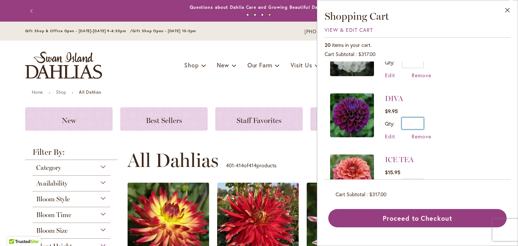
click at [420, 117] on input "*" at bounding box center [413, 123] width 22 height 12
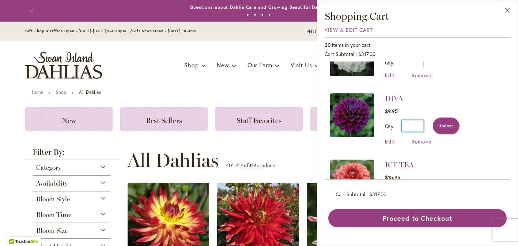
type input "*"
click at [456, 118] on button "Update" at bounding box center [446, 125] width 27 height 17
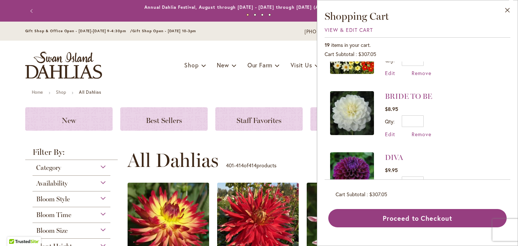
scroll to position [465, 0]
click at [421, 115] on input "*" at bounding box center [413, 121] width 22 height 12
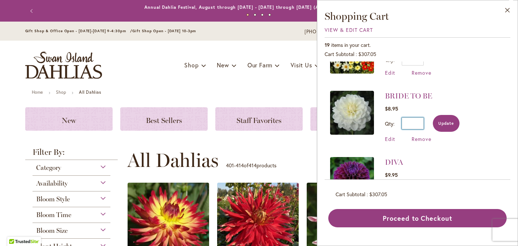
type input "*"
click at [459, 117] on button "Update" at bounding box center [446, 123] width 27 height 17
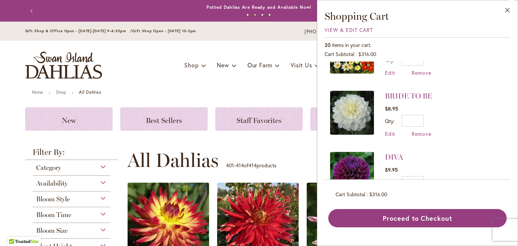
scroll to position [0, 0]
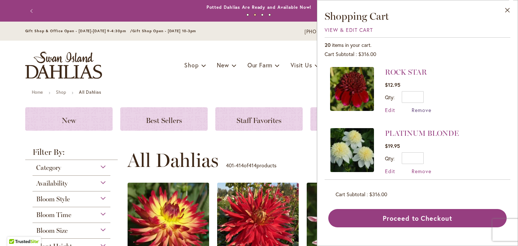
click at [427, 111] on span "Remove" at bounding box center [422, 109] width 20 height 7
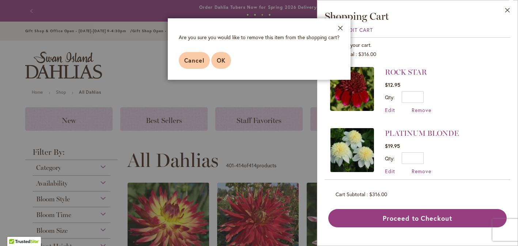
click at [220, 60] on span "OK" at bounding box center [221, 60] width 9 height 8
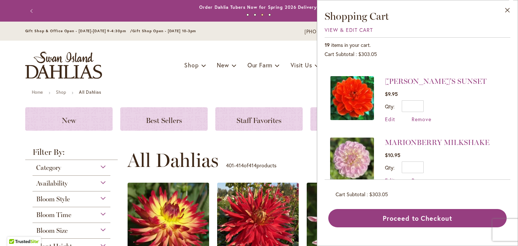
scroll to position [60, 0]
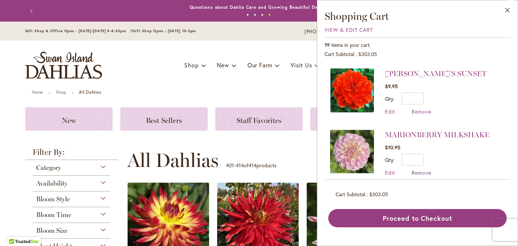
click at [430, 170] on span "Remove" at bounding box center [422, 172] width 20 height 7
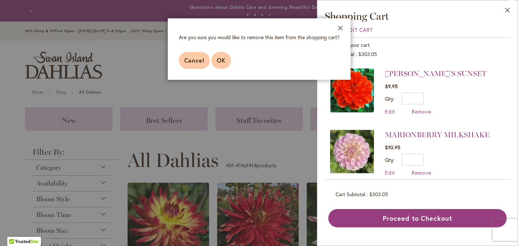
click at [227, 60] on button "OK" at bounding box center [221, 60] width 20 height 17
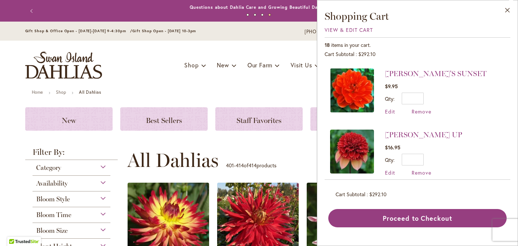
scroll to position [0, 0]
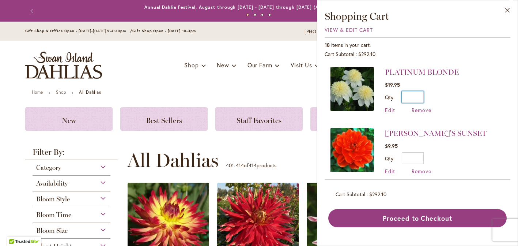
click at [421, 94] on input "*" at bounding box center [413, 97] width 22 height 12
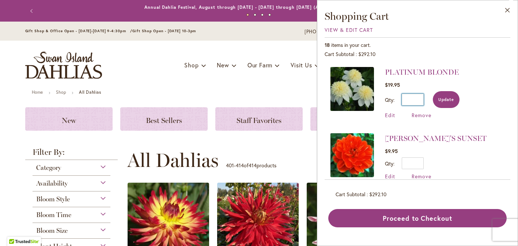
type input "*"
click at [457, 97] on button "Update" at bounding box center [446, 99] width 27 height 17
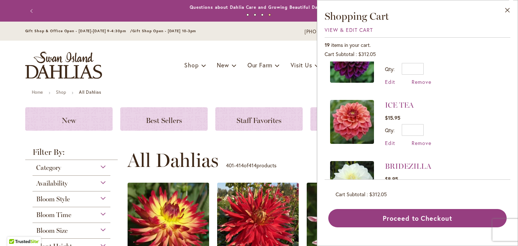
scroll to position [523, 0]
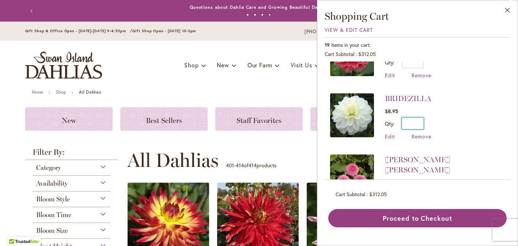
click at [420, 118] on input "*" at bounding box center [413, 123] width 22 height 12
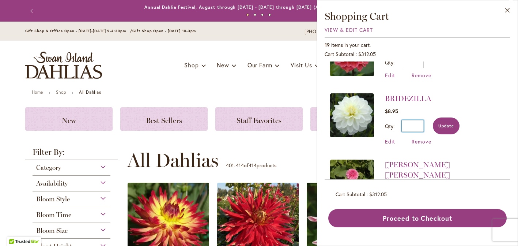
type input "*"
click at [456, 117] on button "Update" at bounding box center [446, 125] width 27 height 17
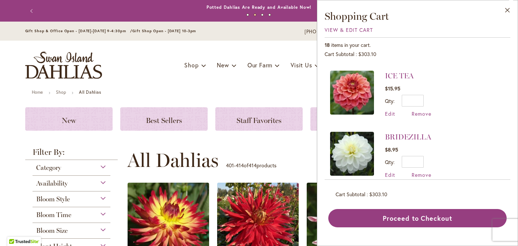
scroll to position [733, 0]
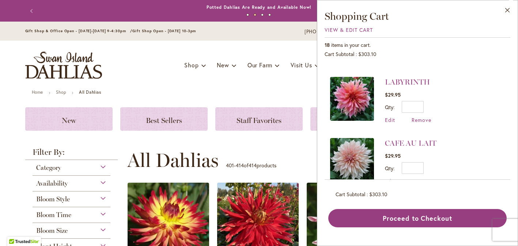
click at [461, 208] on div "18 items in your cart. Cart Subtotal $303.10 Recently added item(s) PLATINUM BL…" at bounding box center [418, 132] width 186 height 190
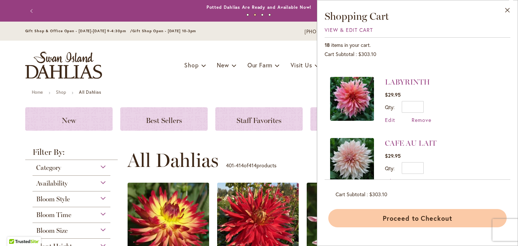
click at [463, 212] on button "Proceed to Checkout" at bounding box center [417, 218] width 178 height 18
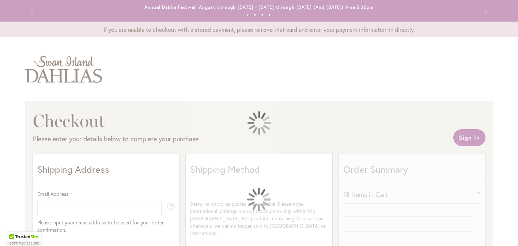
select select "**"
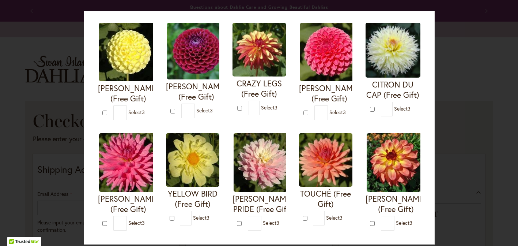
scroll to position [162, 0]
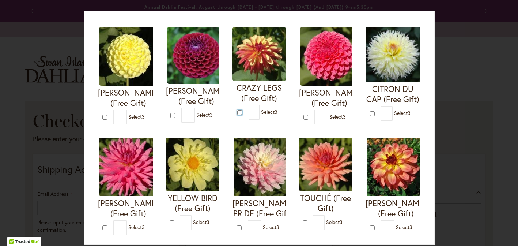
type input "*"
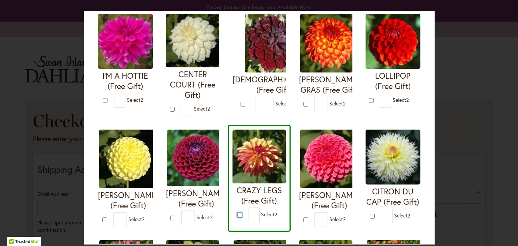
scroll to position [106, 0]
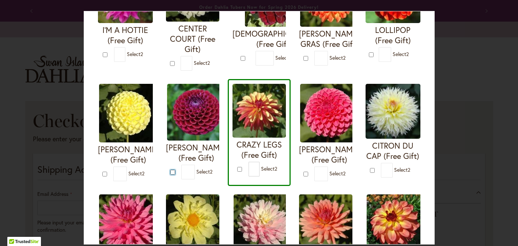
type input "*"
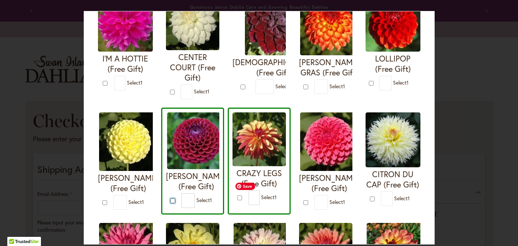
scroll to position [46, 0]
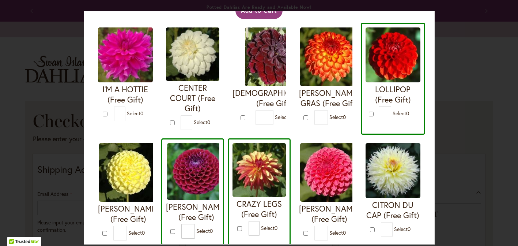
click at [367, 115] on form "LOLLIPOP (Free Gift) * 0" at bounding box center [393, 74] width 55 height 94
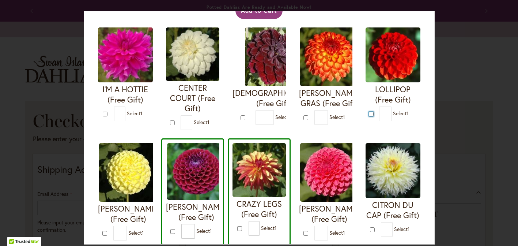
type input "*"
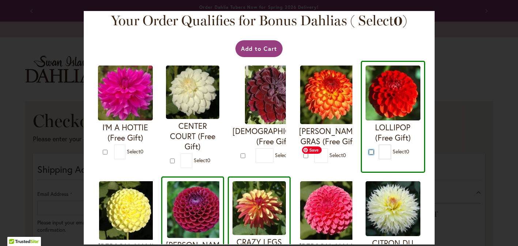
scroll to position [0, 0]
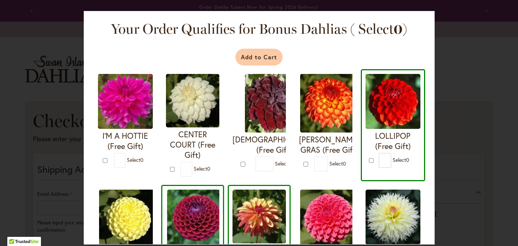
click at [245, 62] on button "Add to Cart" at bounding box center [258, 57] width 47 height 17
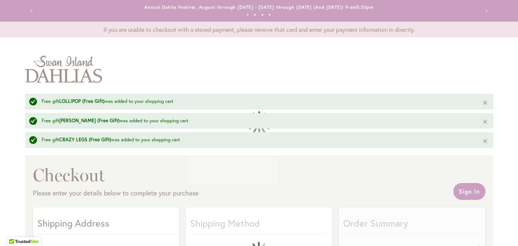
select select "**"
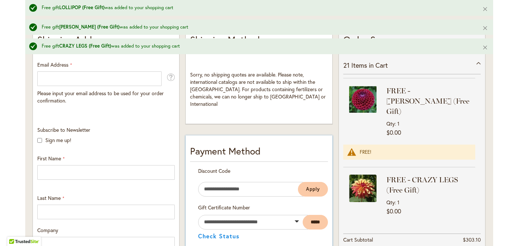
scroll to position [104, 0]
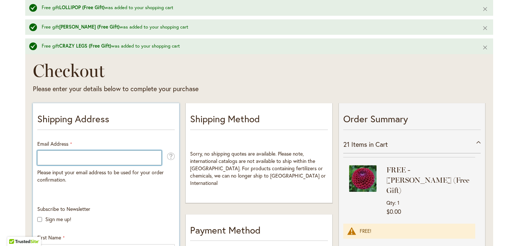
click at [125, 163] on input "Email Address" at bounding box center [99, 157] width 124 height 15
type input "**********"
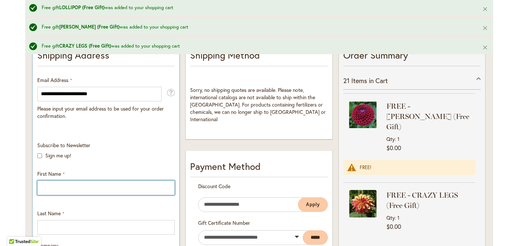
click at [54, 188] on input "First Name" at bounding box center [105, 187] width 137 height 15
type input "*******"
type input "******"
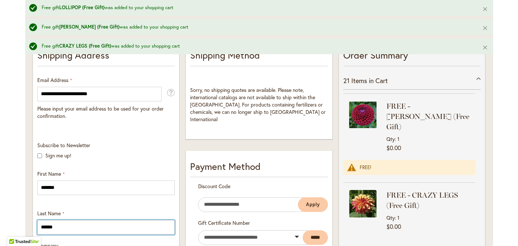
type input "**********"
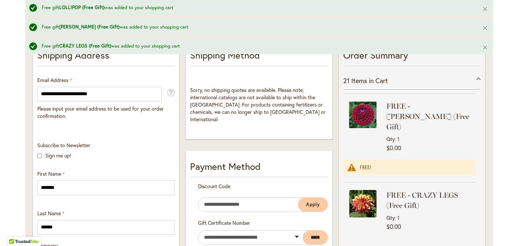
select select "**"
type input "**********"
type input "*****"
type input "**********"
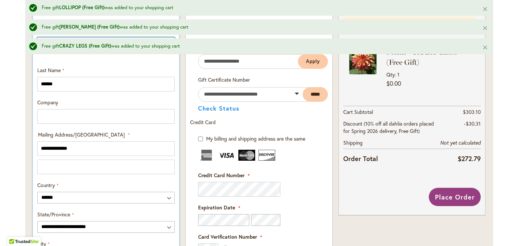
scroll to position [328, 0]
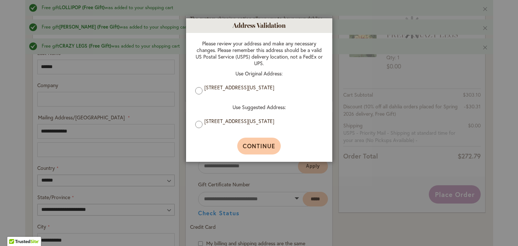
click at [274, 146] on span "Continue" at bounding box center [259, 146] width 33 height 8
type input "**********"
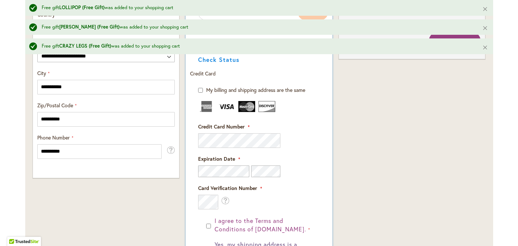
scroll to position [460, 0]
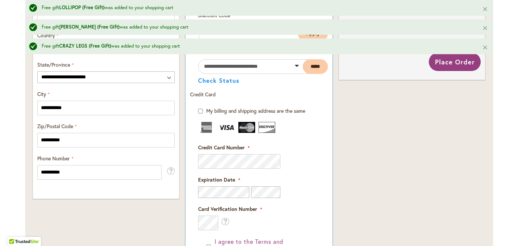
click at [222, 180] on fieldset "Credit Card Information Credit Card Number" at bounding box center [258, 176] width 121 height 108
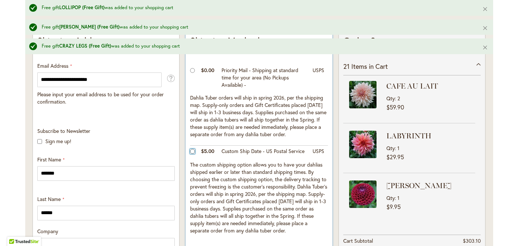
scroll to position [257, 0]
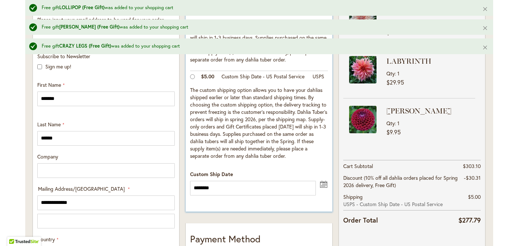
click at [325, 188] on button "undefined" at bounding box center [324, 183] width 9 height 9
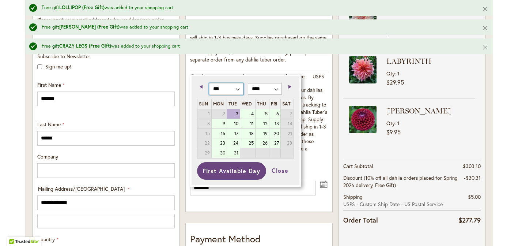
click at [239, 91] on select "*** *** *** *** *** *** *** *** *** *** *** ***" at bounding box center [226, 89] width 34 height 12
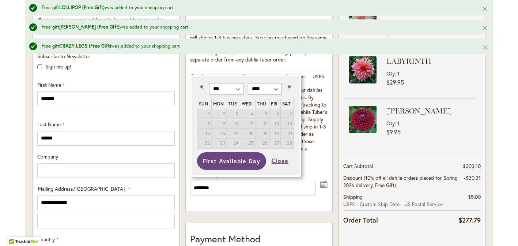
click at [286, 161] on button "Close" at bounding box center [280, 160] width 28 height 17
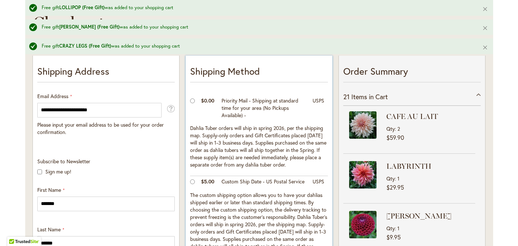
click at [193, 97] on td at bounding box center [193, 108] width 7 height 27
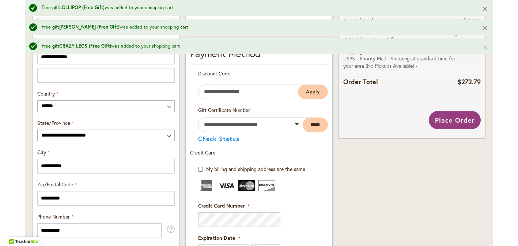
scroll to position [434, 0]
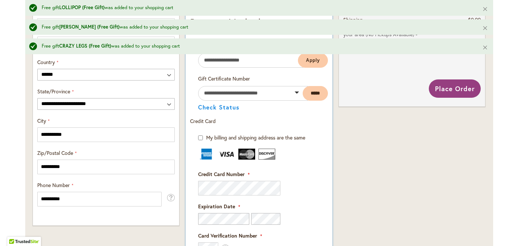
click at [303, 170] on fieldset "Credit Card Information Credit Card Number" at bounding box center [258, 202] width 121 height 108
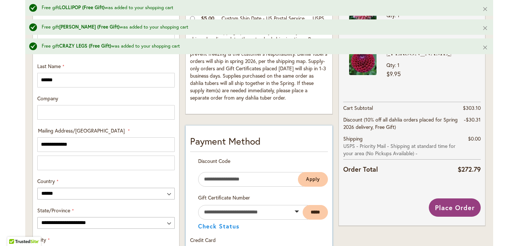
scroll to position [314, 0]
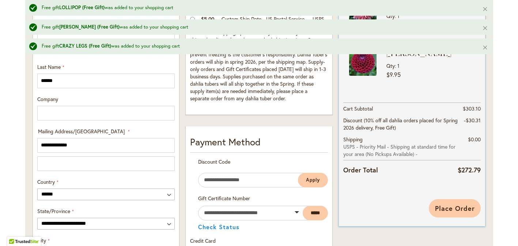
click at [458, 212] on button "Place Order" at bounding box center [455, 208] width 52 height 18
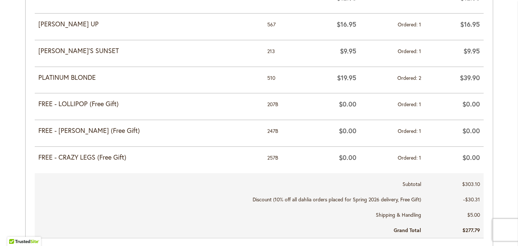
scroll to position [673, 0]
